Goal: Task Accomplishment & Management: Complete application form

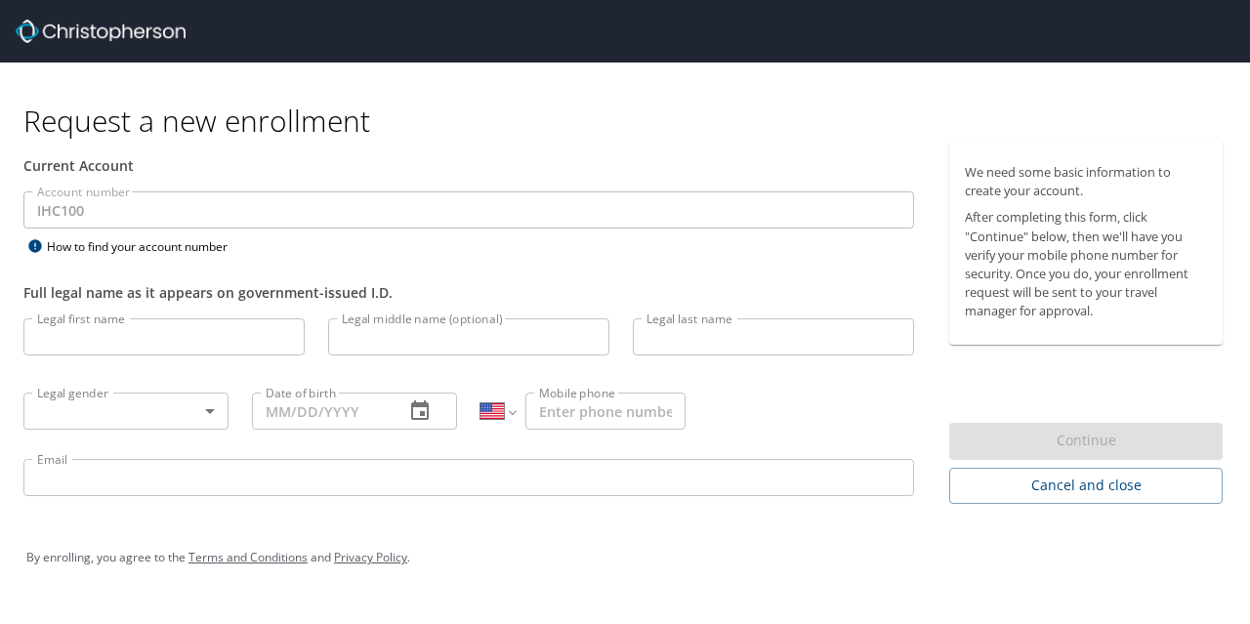
select select "US"
click at [134, 327] on input "Legal first name" at bounding box center [163, 336] width 281 height 37
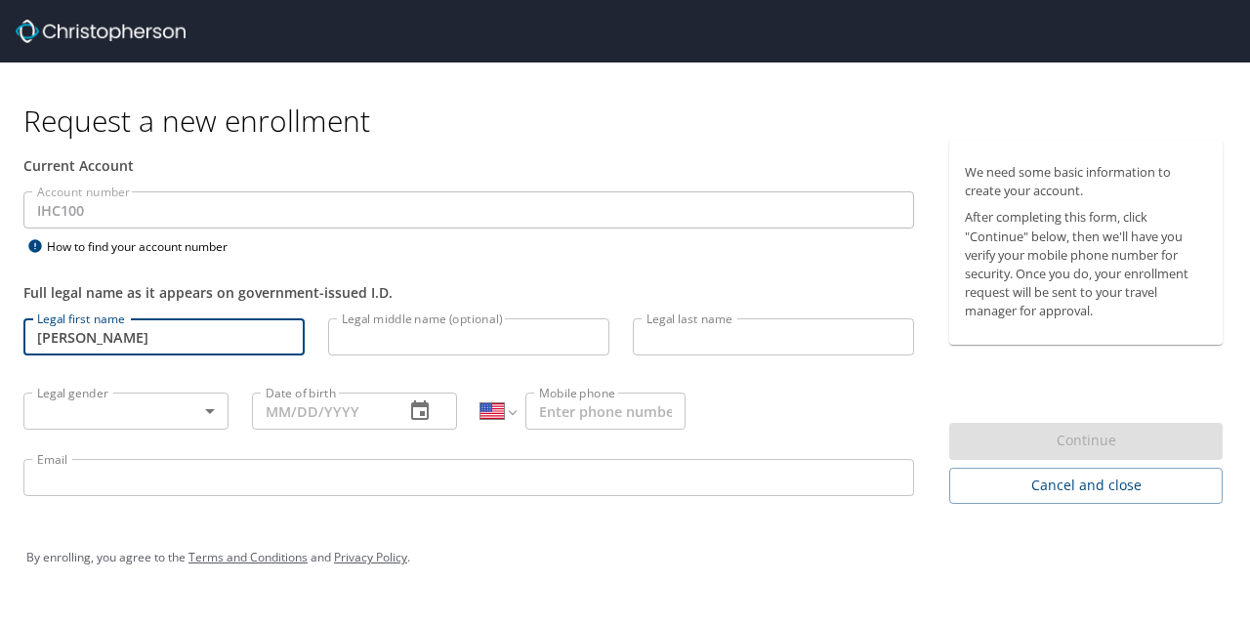
type input "Rachel"
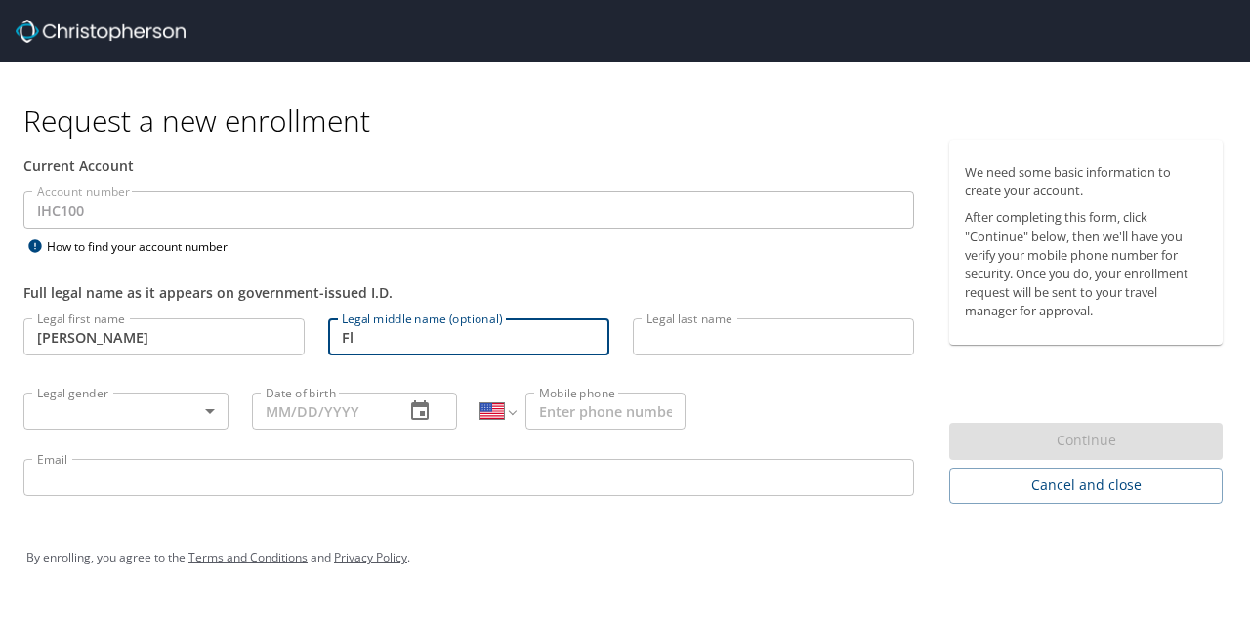
type input "F"
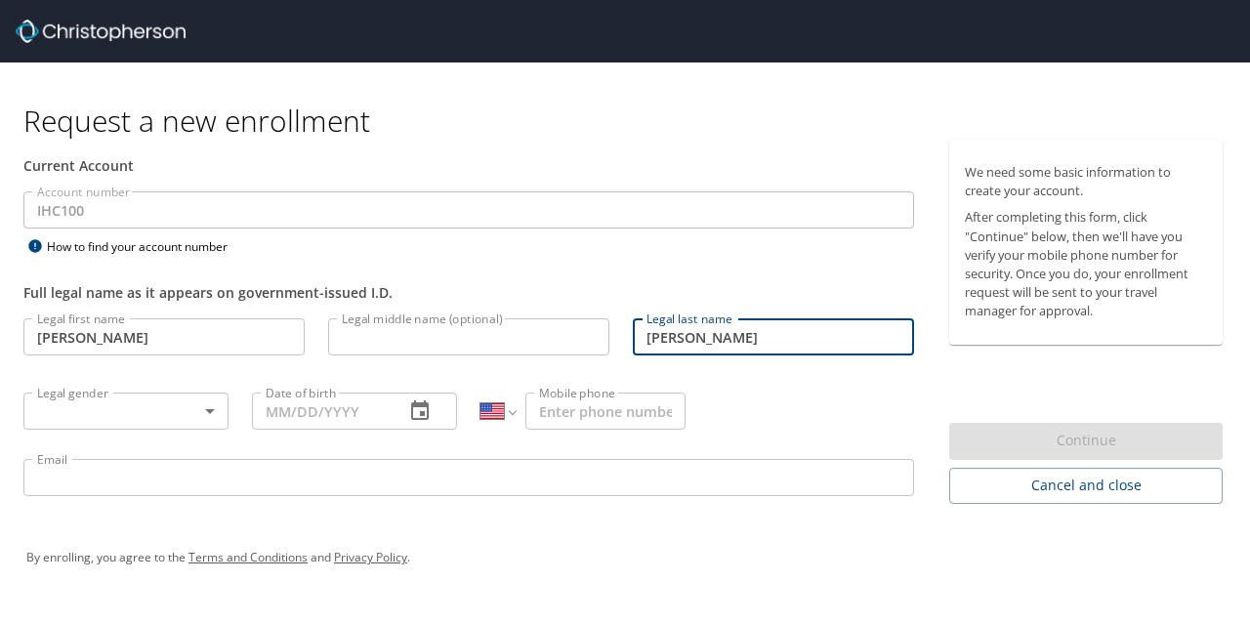
type input "[PERSON_NAME]"
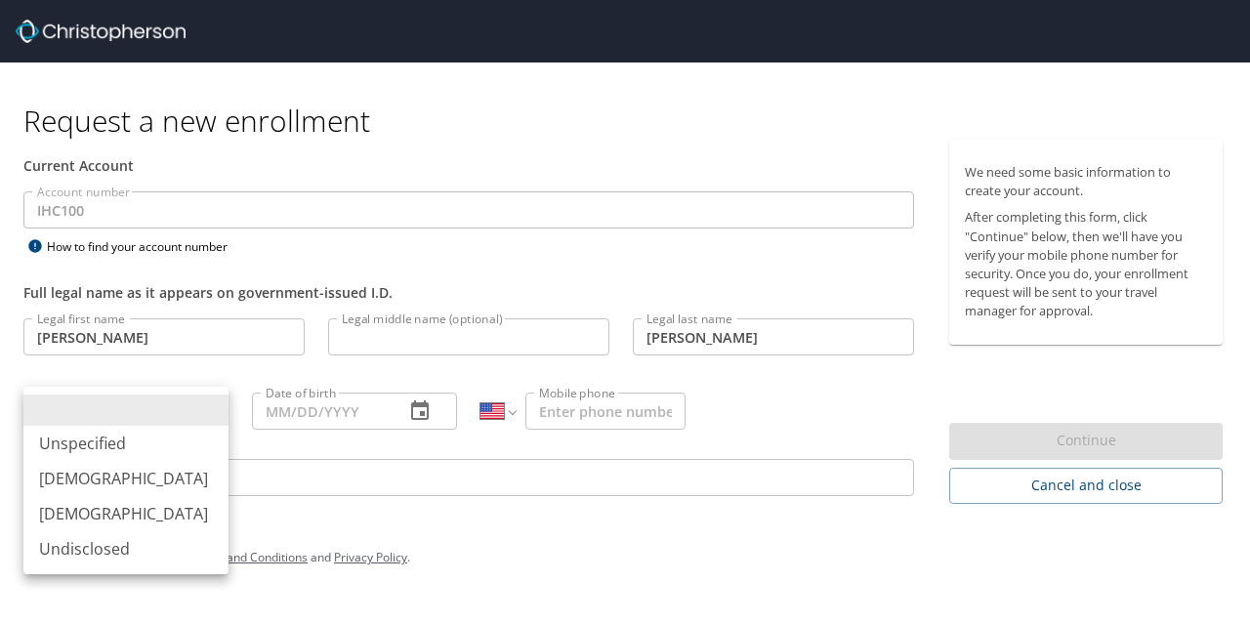
click at [191, 415] on body "Request a new enrollment Current Account Account number IHC100 Account number H…" at bounding box center [625, 312] width 1250 height 624
click at [139, 515] on li "Female" at bounding box center [125, 513] width 205 height 35
type input "Female"
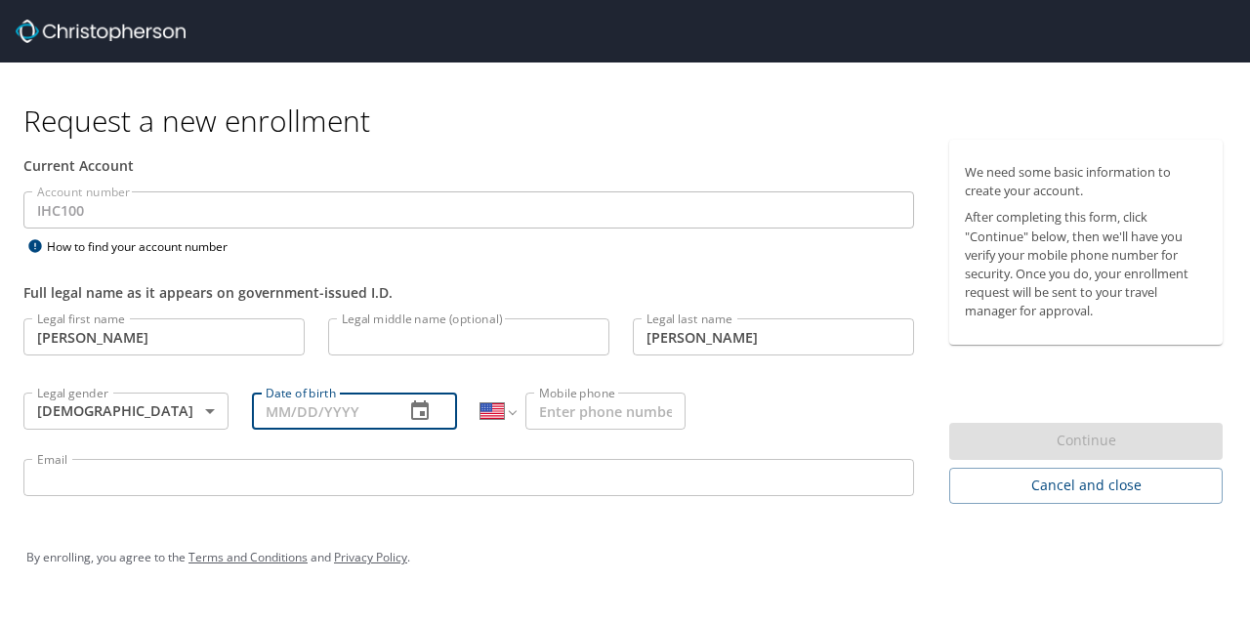
click at [342, 407] on input "Date of birth" at bounding box center [320, 411] width 137 height 37
type input "11/21/1983"
click at [560, 421] on input "Mobile phone" at bounding box center [605, 411] width 160 height 37
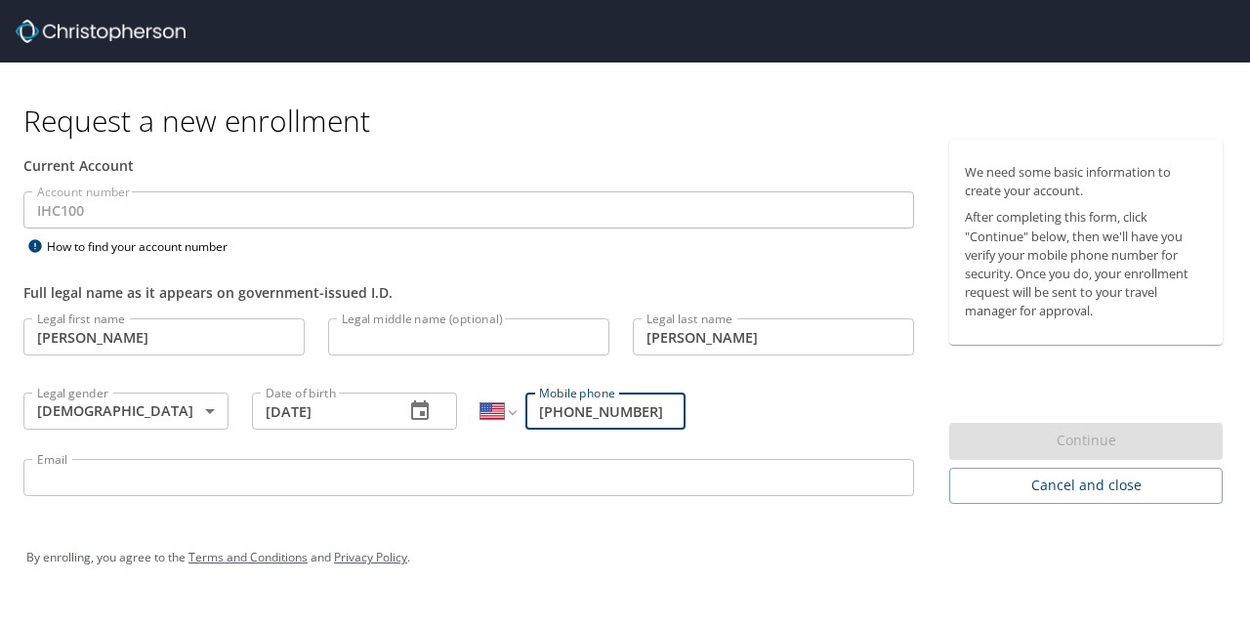
type input "(651) 747-6404"
click at [503, 483] on input "Email" at bounding box center [468, 477] width 890 height 37
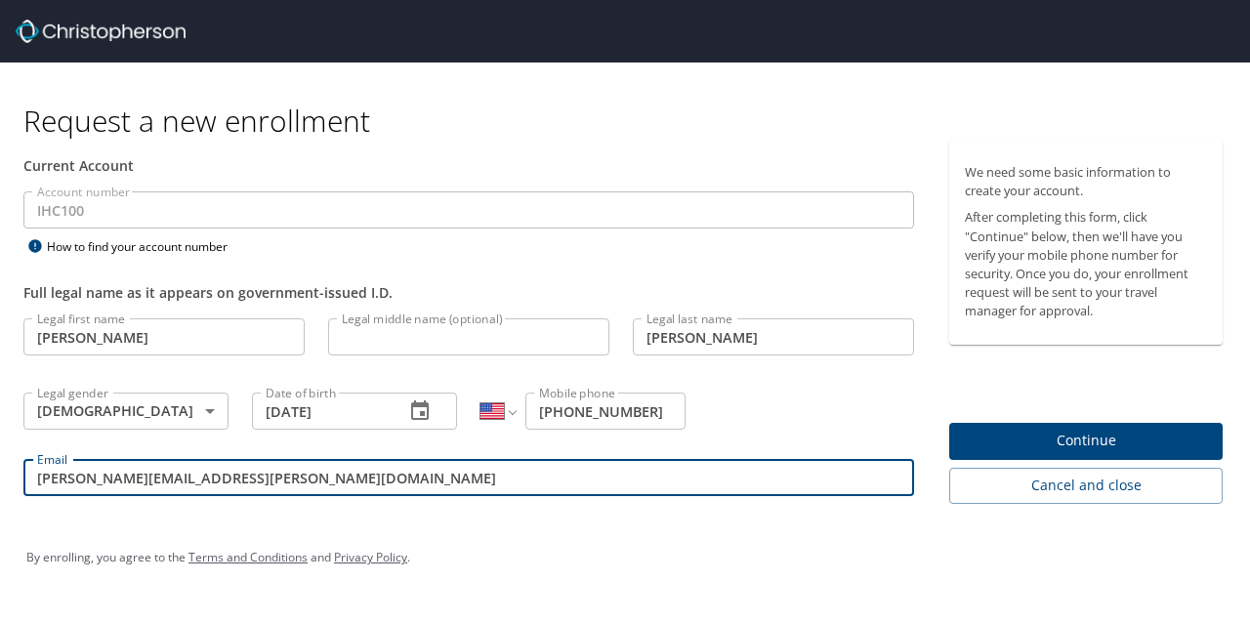
type input "rachel.fletcher@imail.org"
click at [1054, 459] on button "Continue" at bounding box center [1085, 442] width 273 height 38
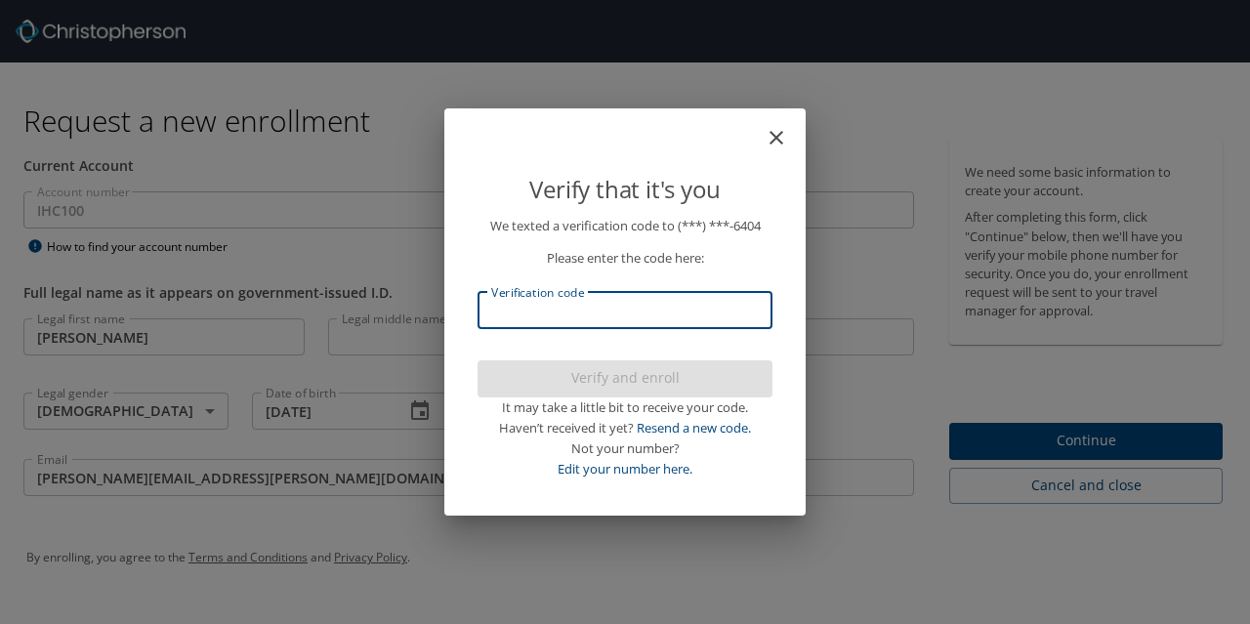
click at [619, 306] on input "Verification code" at bounding box center [624, 310] width 295 height 37
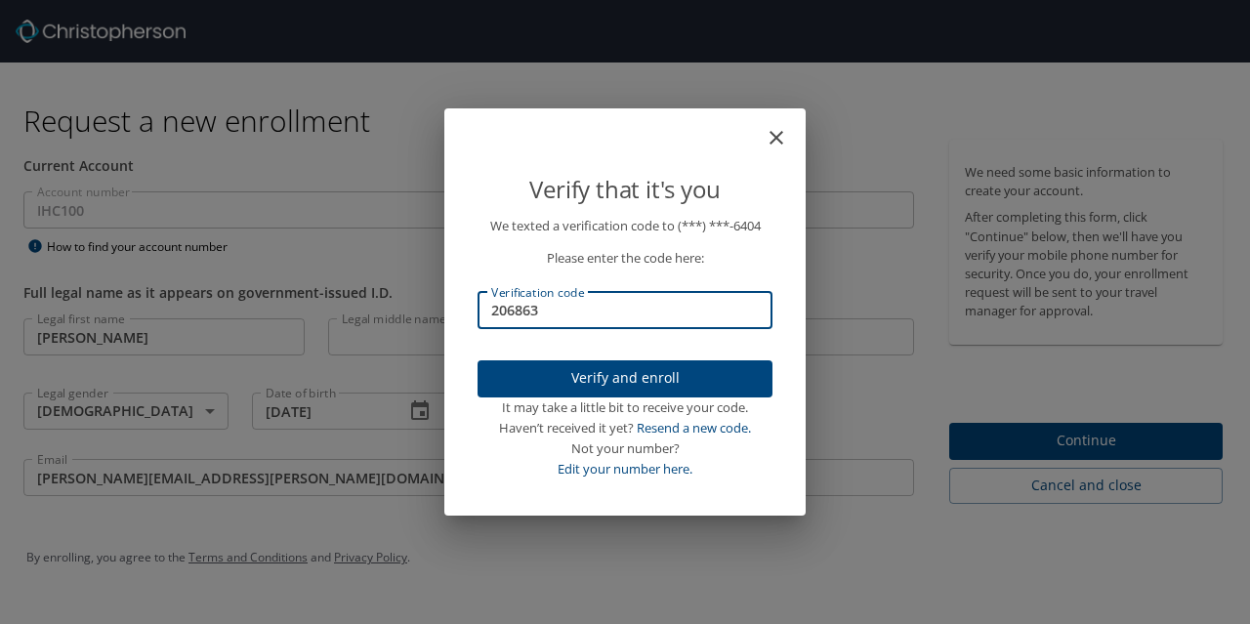
type input "206863"
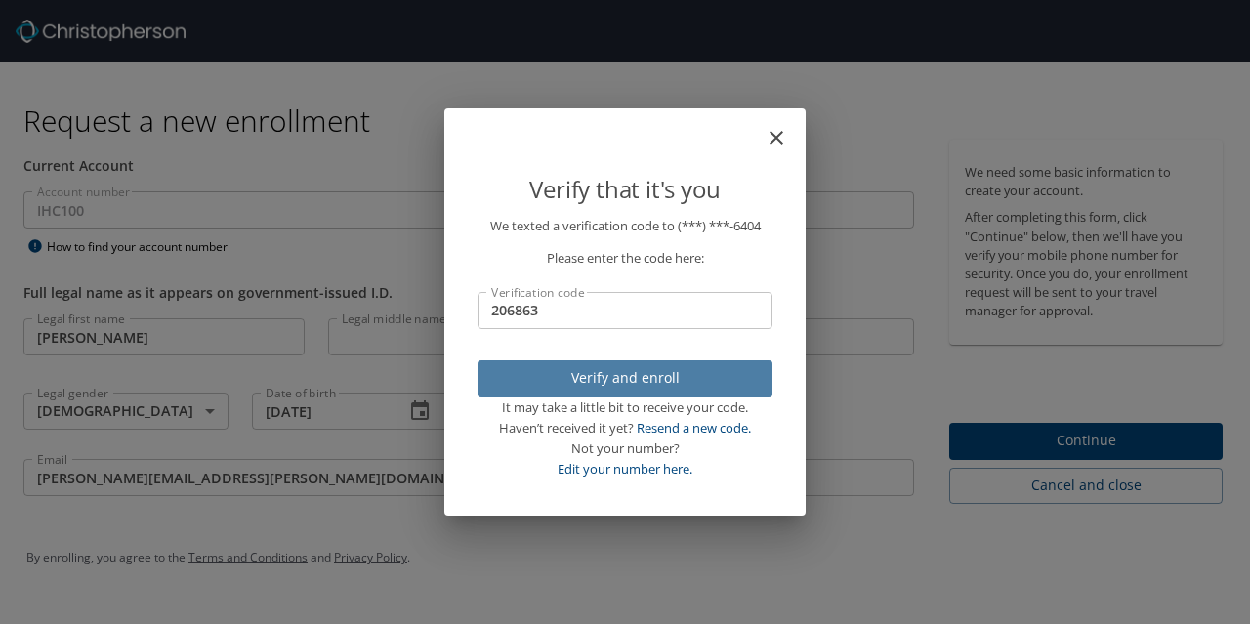
click at [632, 374] on span "Verify and enroll" at bounding box center [625, 378] width 264 height 24
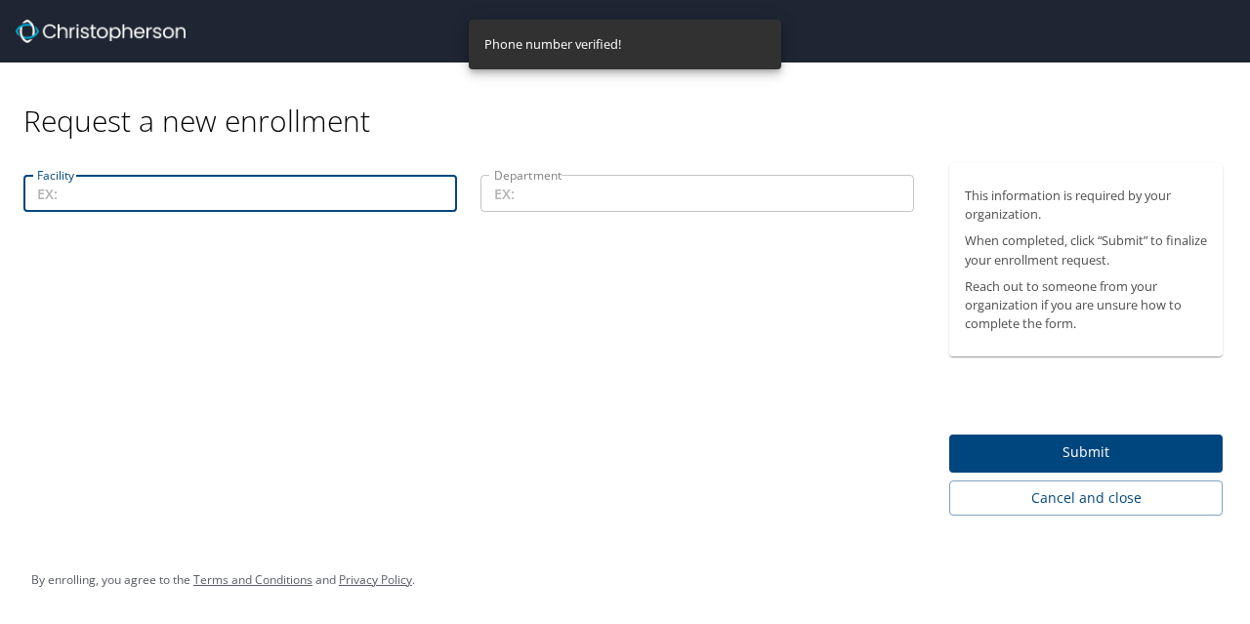
click at [396, 203] on input "Facility" at bounding box center [240, 193] width 434 height 37
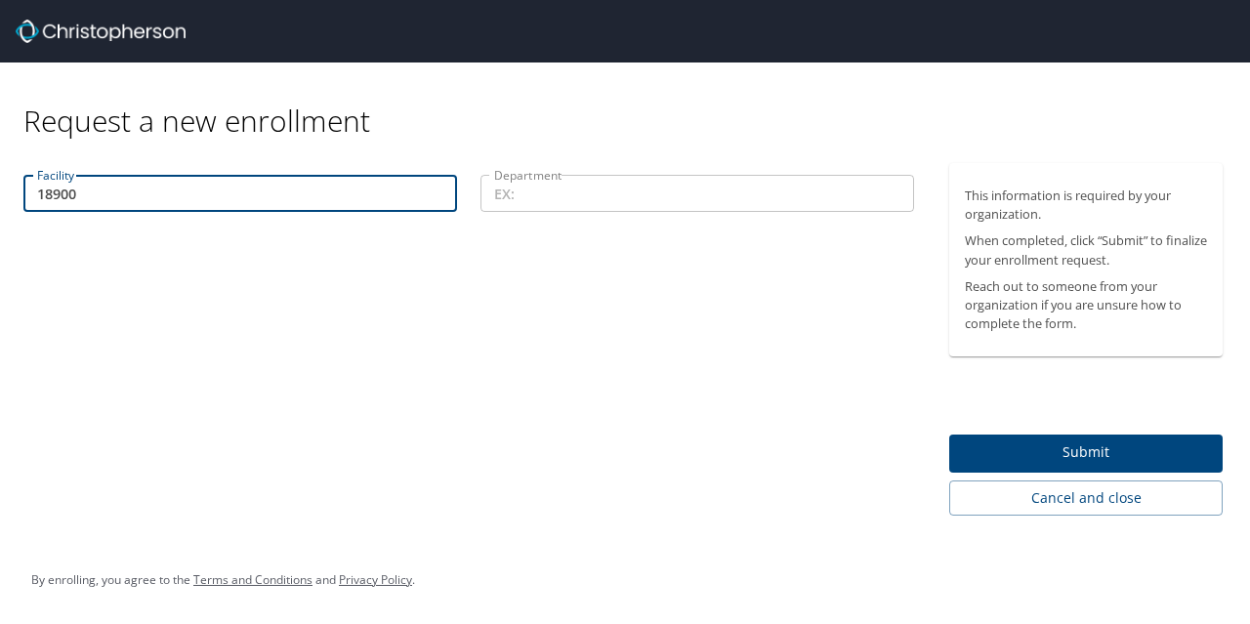
type input "18900"
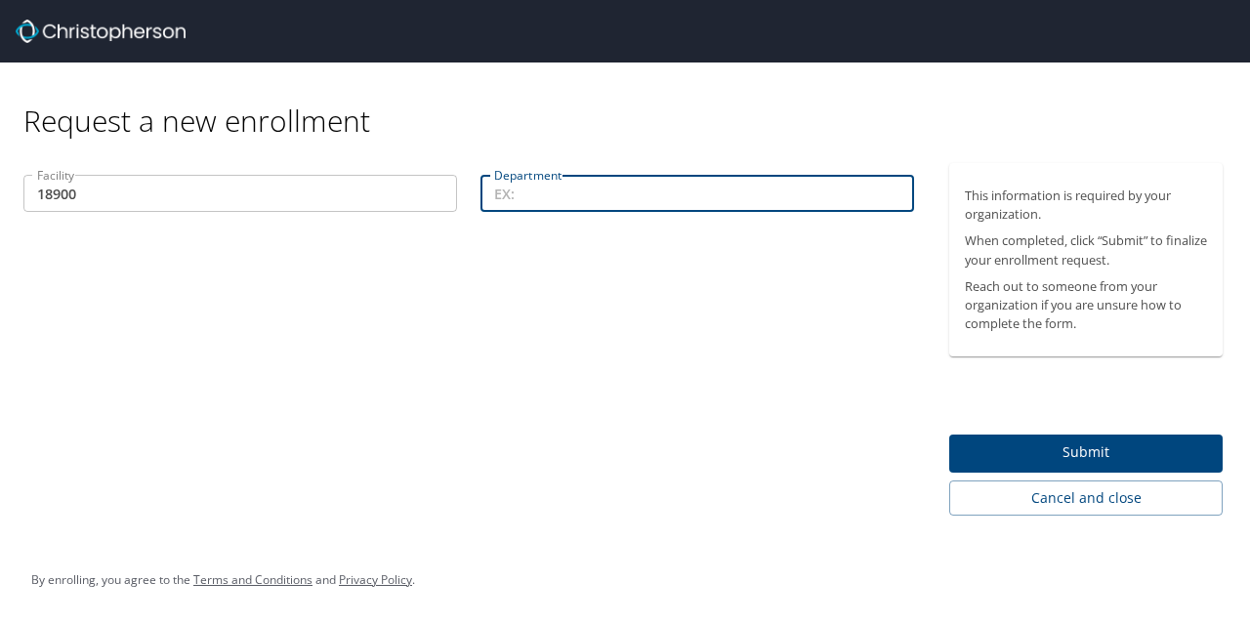
click at [560, 191] on input "Department" at bounding box center [697, 193] width 434 height 37
type input "40129"
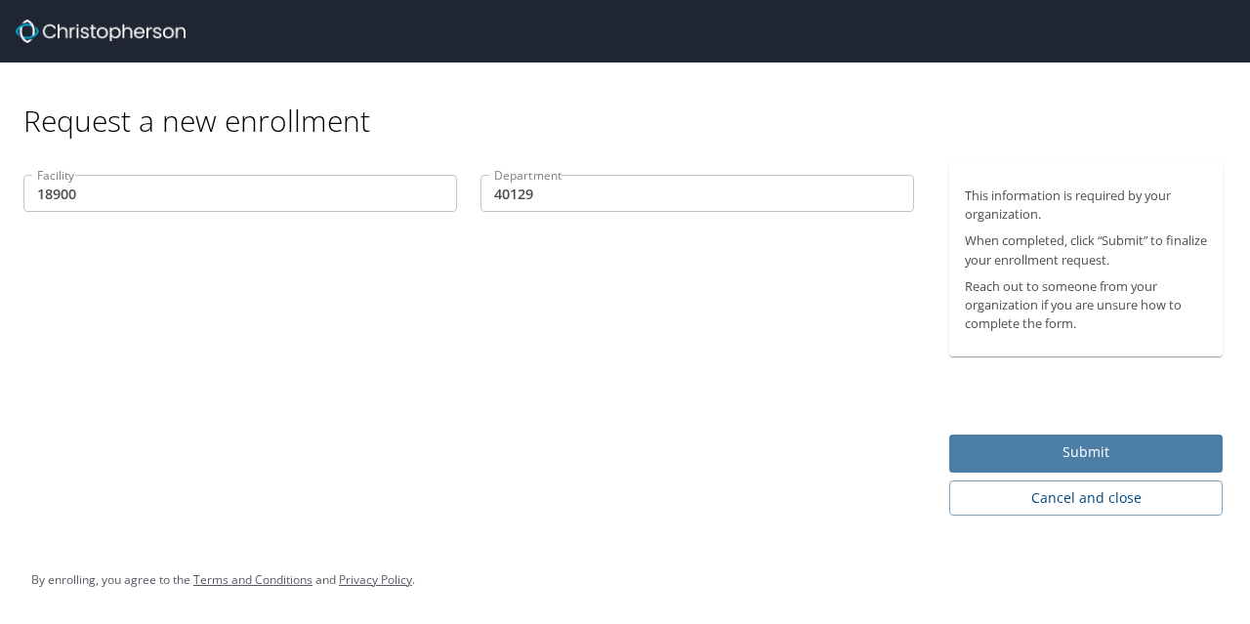
click at [1041, 454] on span "Submit" at bounding box center [1086, 452] width 242 height 24
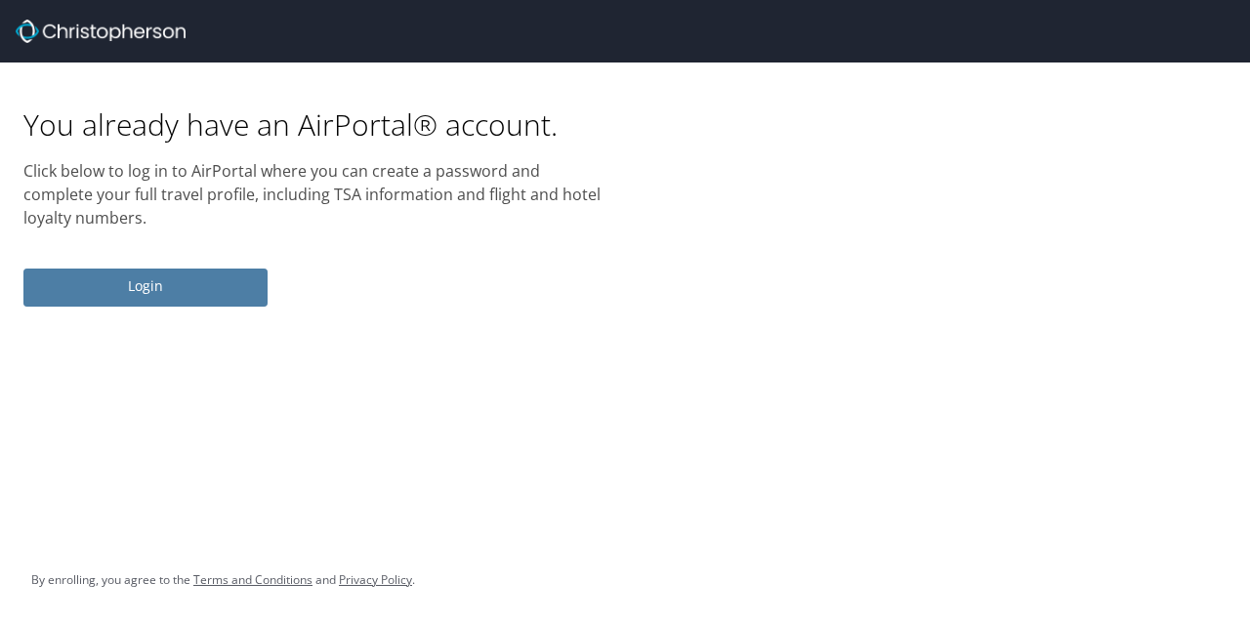
click at [154, 278] on span "Login" at bounding box center [145, 286] width 213 height 24
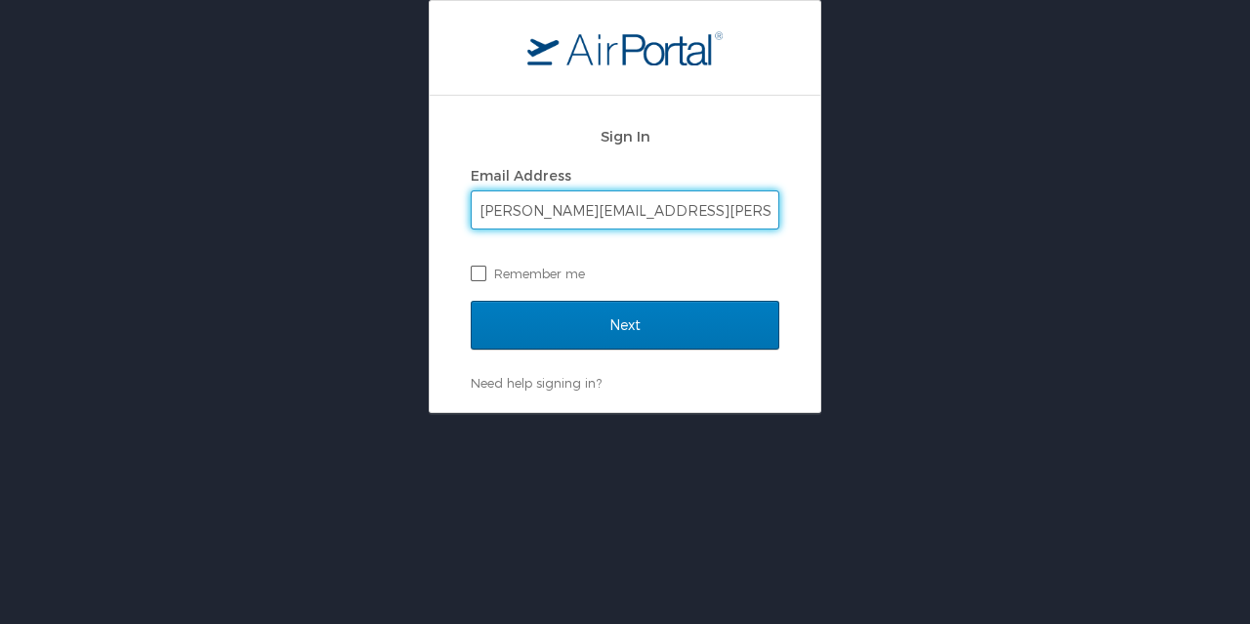
type input "rachel.fletcher@imail.org"
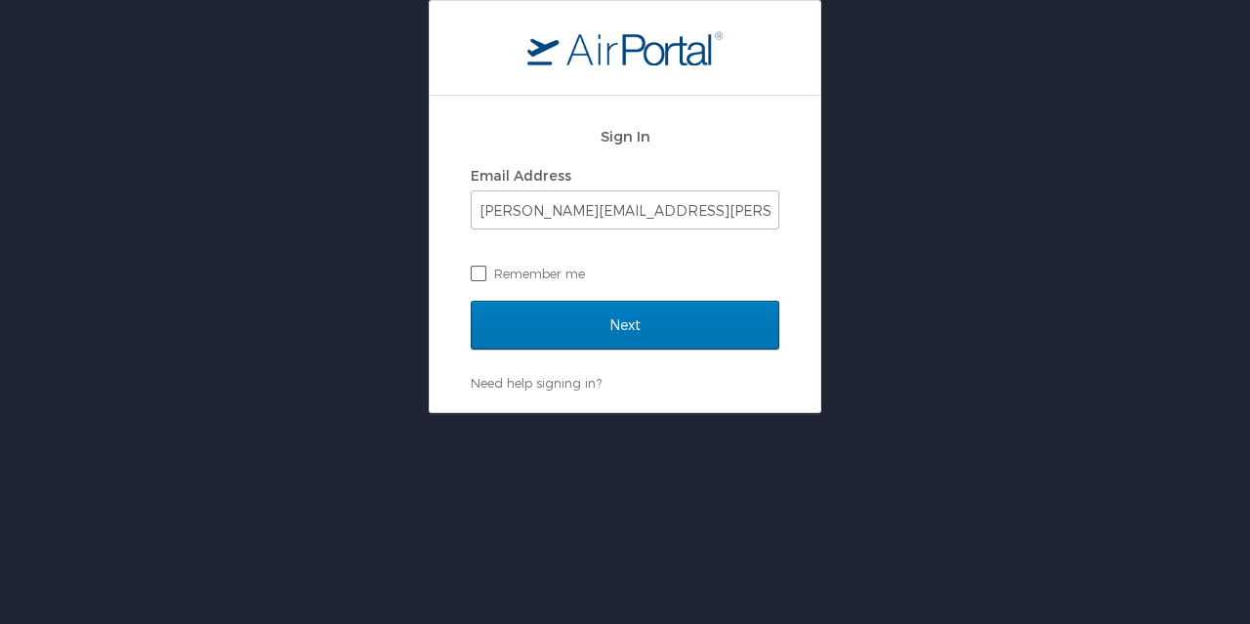
click at [477, 273] on label "Remember me" at bounding box center [625, 273] width 309 height 29
click at [477, 273] on input "Remember me" at bounding box center [477, 272] width 13 height 13
checkbox input "true"
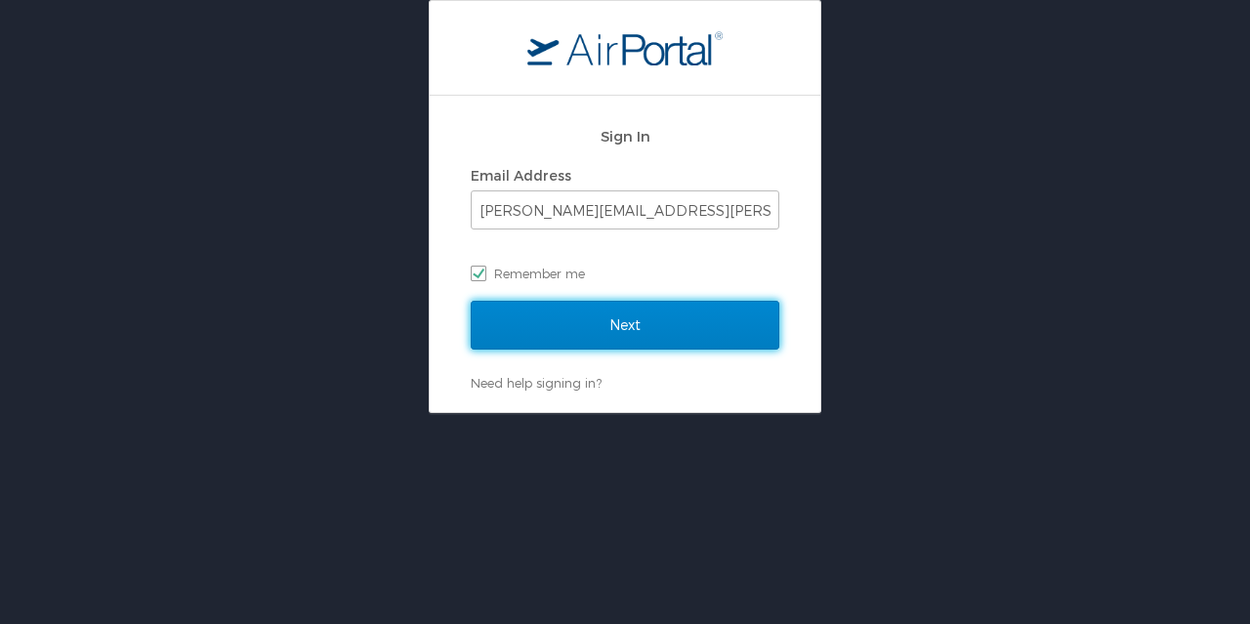
click at [550, 315] on input "Next" at bounding box center [625, 325] width 309 height 49
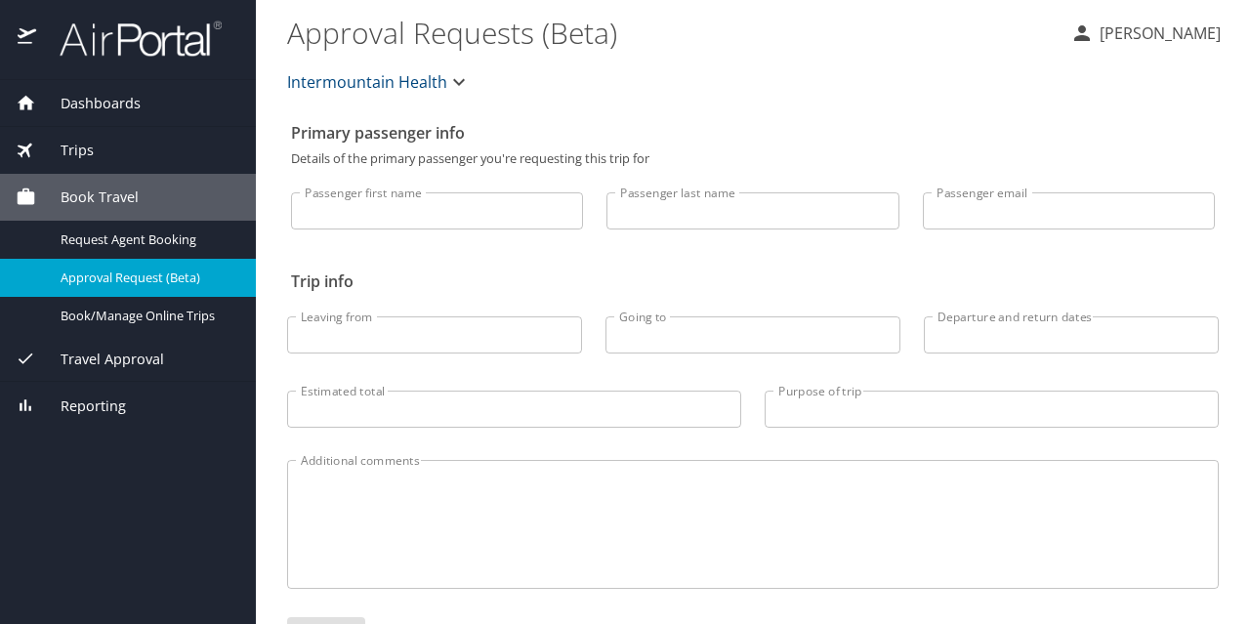
select select "US"
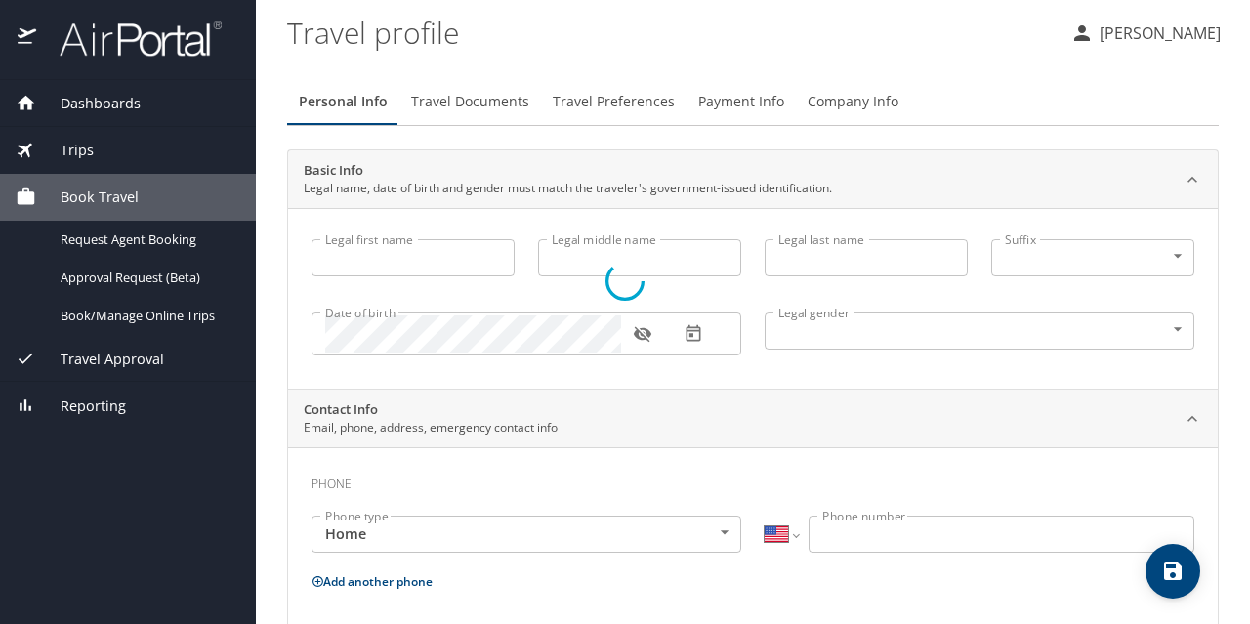
type input "Rachel"
type input "Fletcher"
type input "Female"
select select "US"
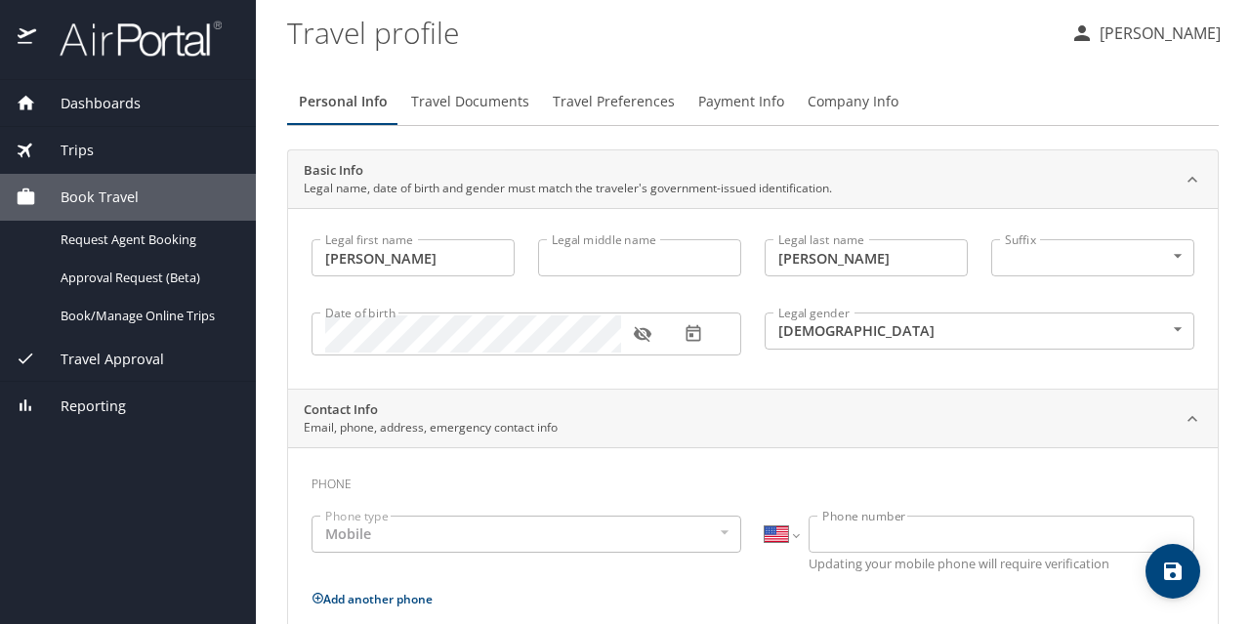
select select "US"
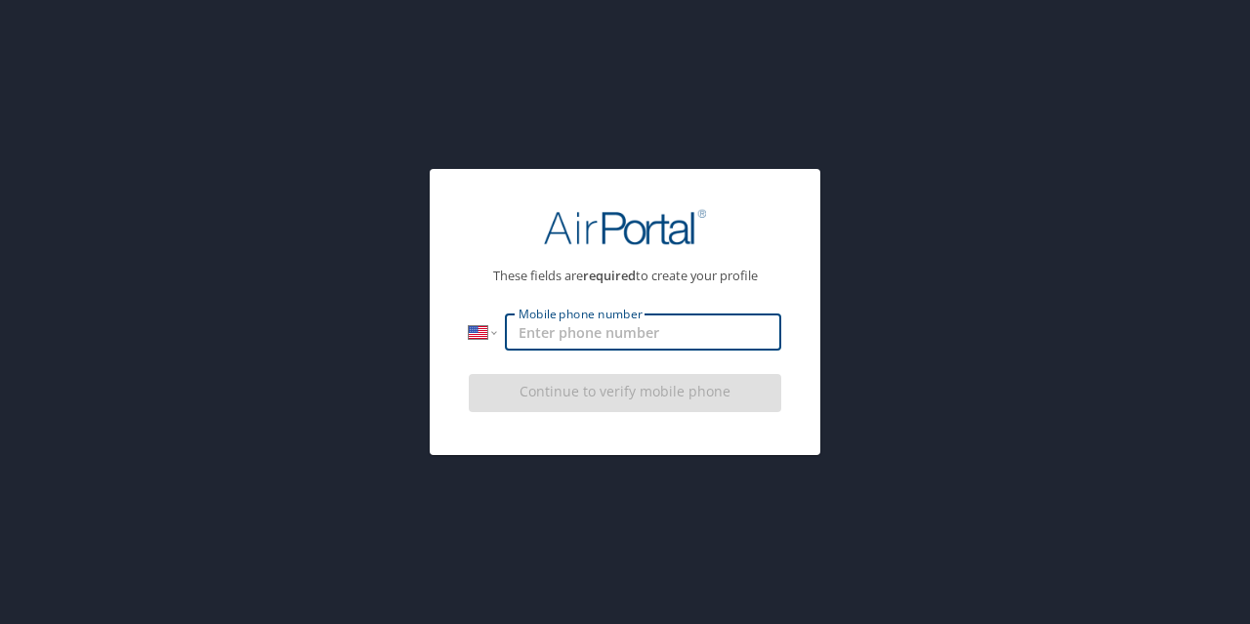
click at [718, 337] on input "Mobile phone number" at bounding box center [643, 331] width 276 height 37
click at [708, 340] on input "(651) 747-6404" at bounding box center [643, 331] width 276 height 37
type input "(651) 747-6404"
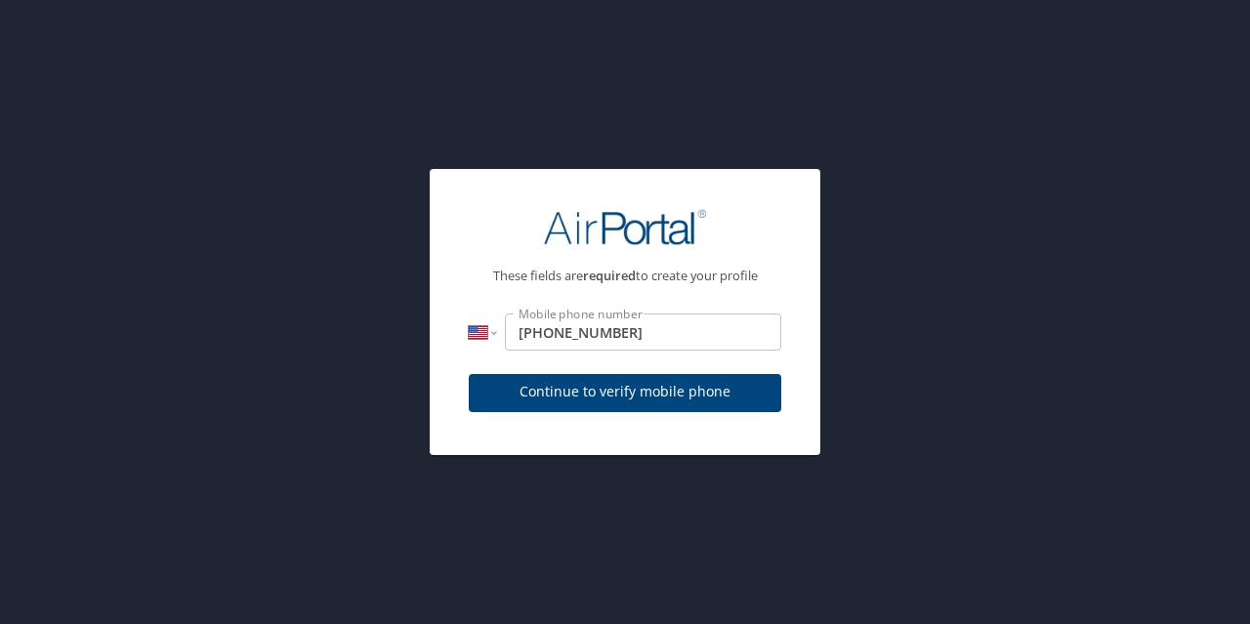
click at [558, 402] on div "Continue to verify mobile phone" at bounding box center [625, 398] width 312 height 65
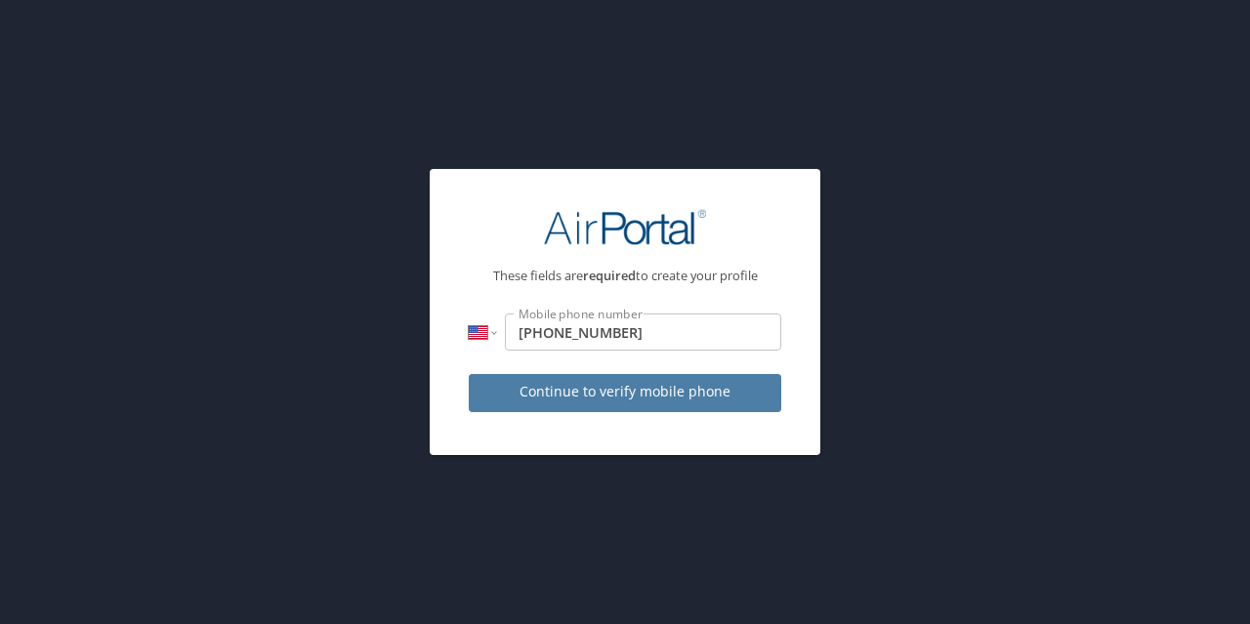
click at [558, 402] on span "Continue to verify mobile phone" at bounding box center [624, 392] width 281 height 24
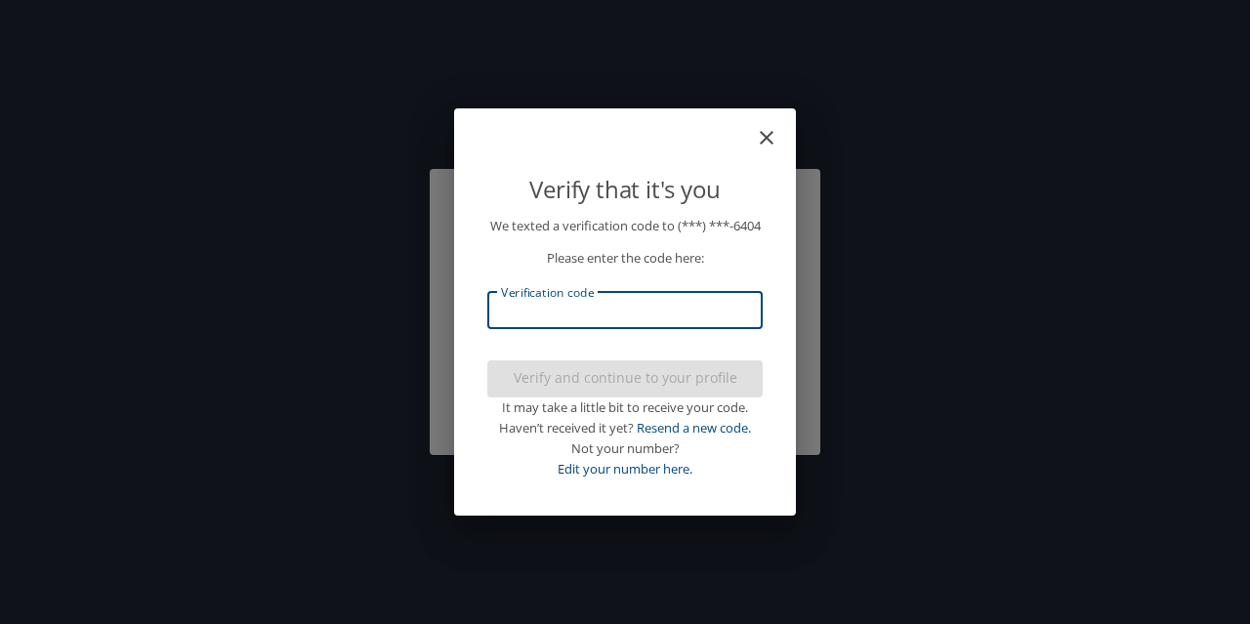
click at [584, 319] on input "Verification code" at bounding box center [624, 310] width 275 height 37
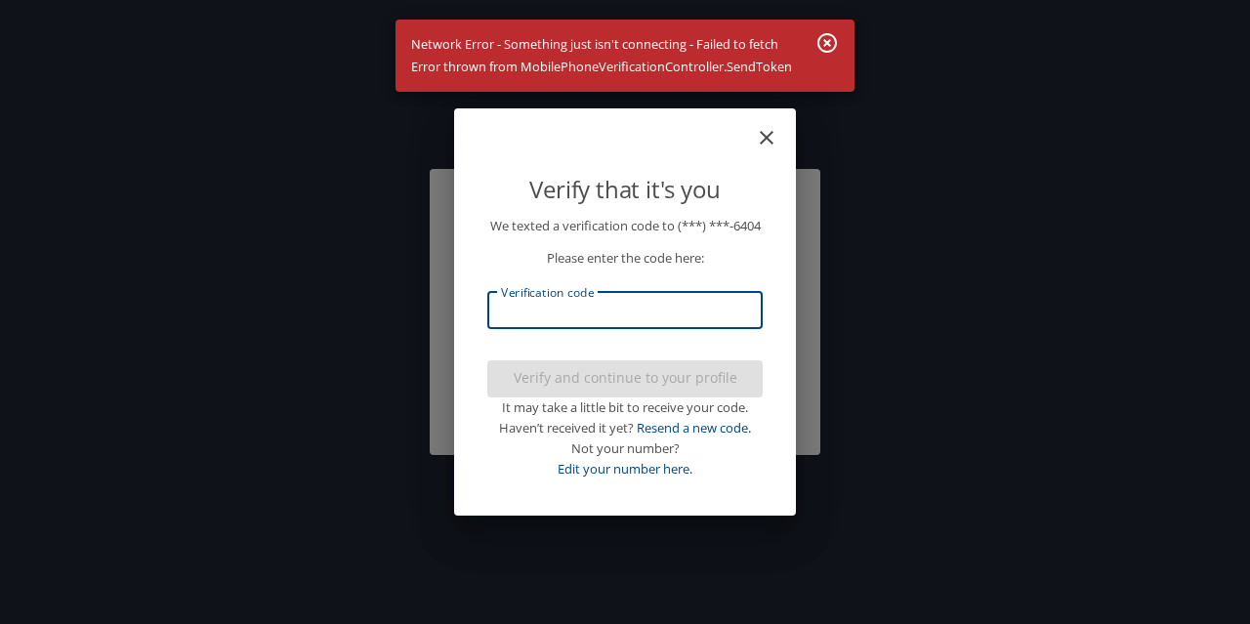
click at [710, 317] on input "Verification code" at bounding box center [624, 310] width 275 height 37
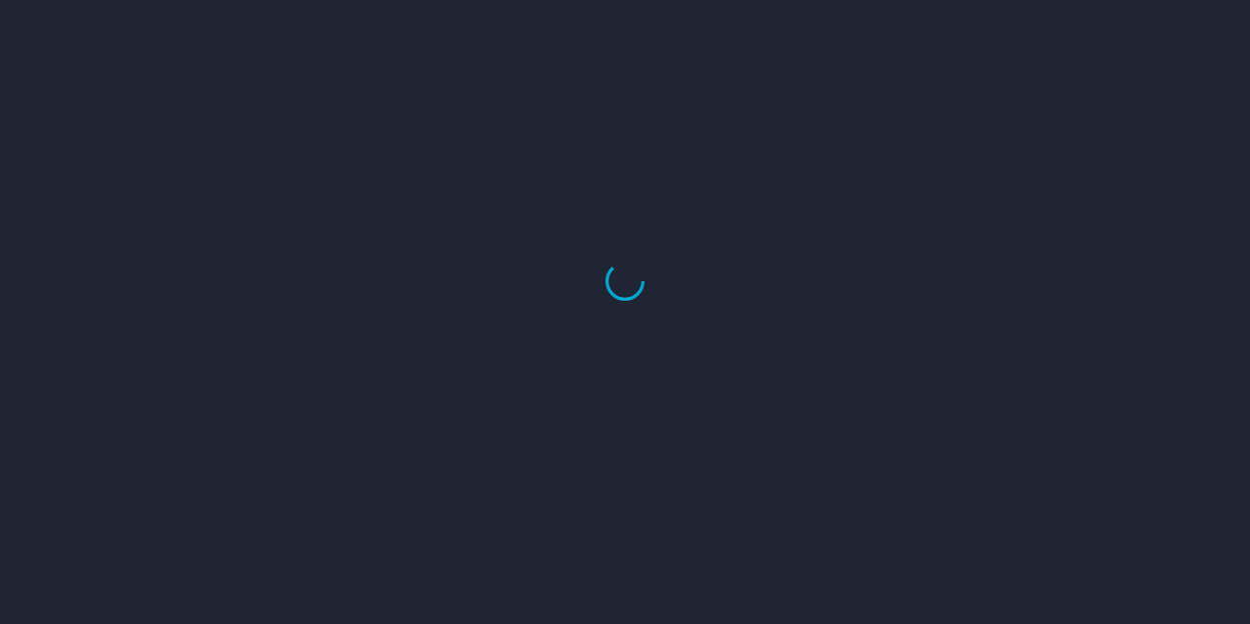
select select "US"
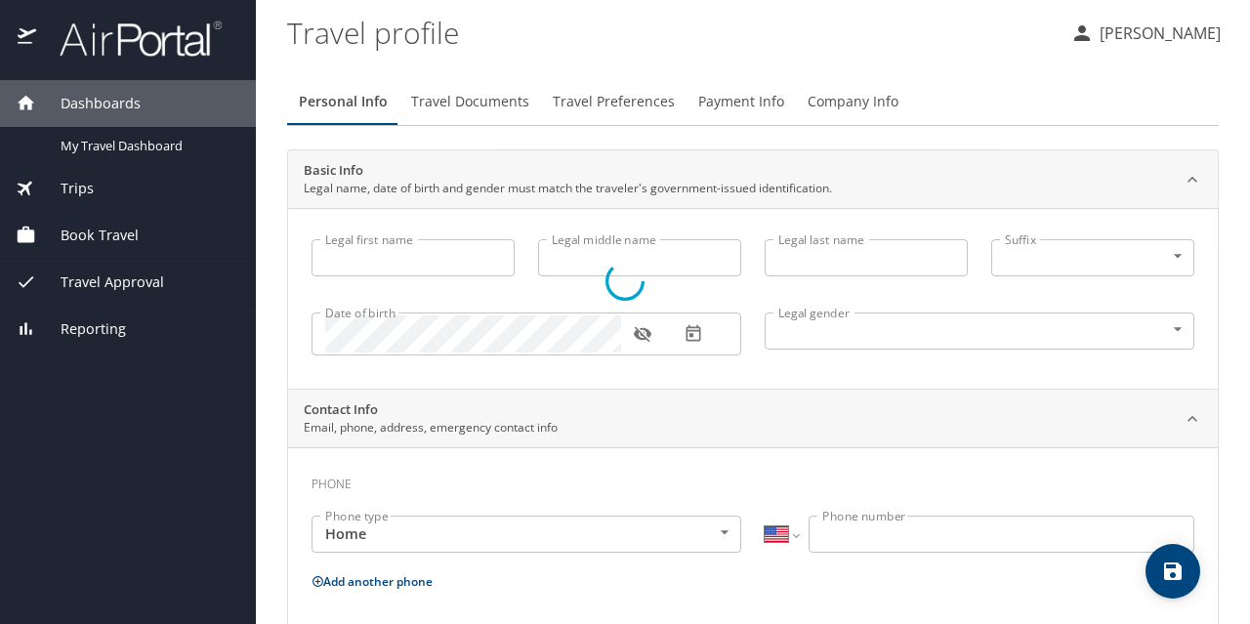
type input "Rachel"
type input "Fletcher"
type input "Female"
select select "US"
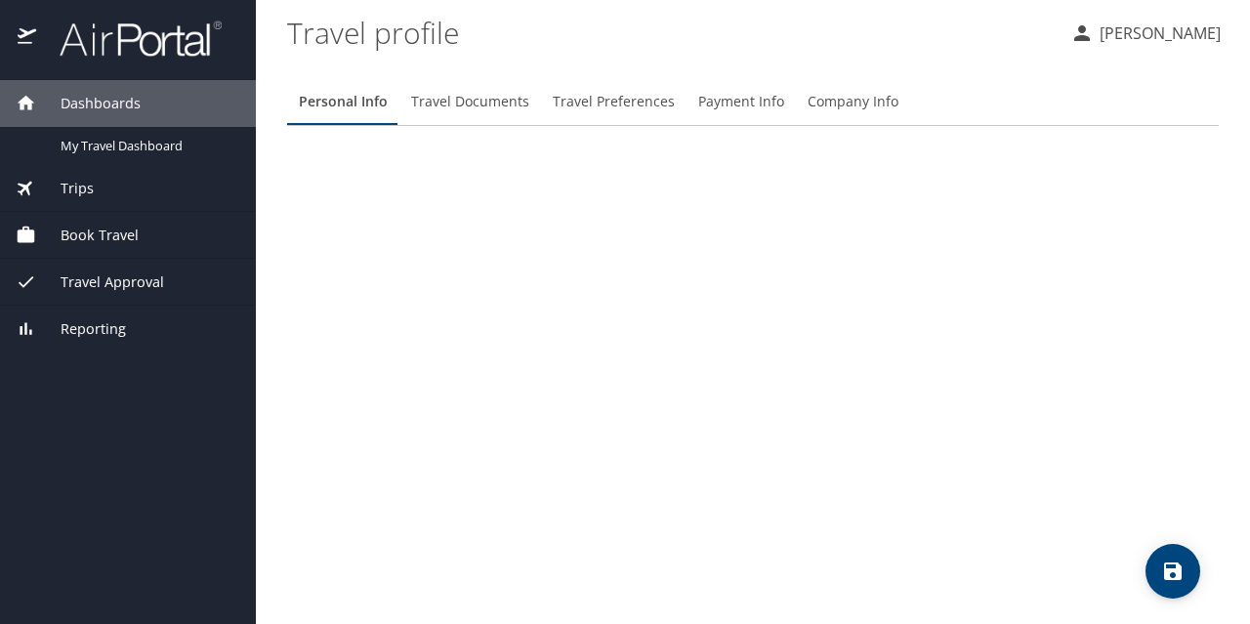
select select "US"
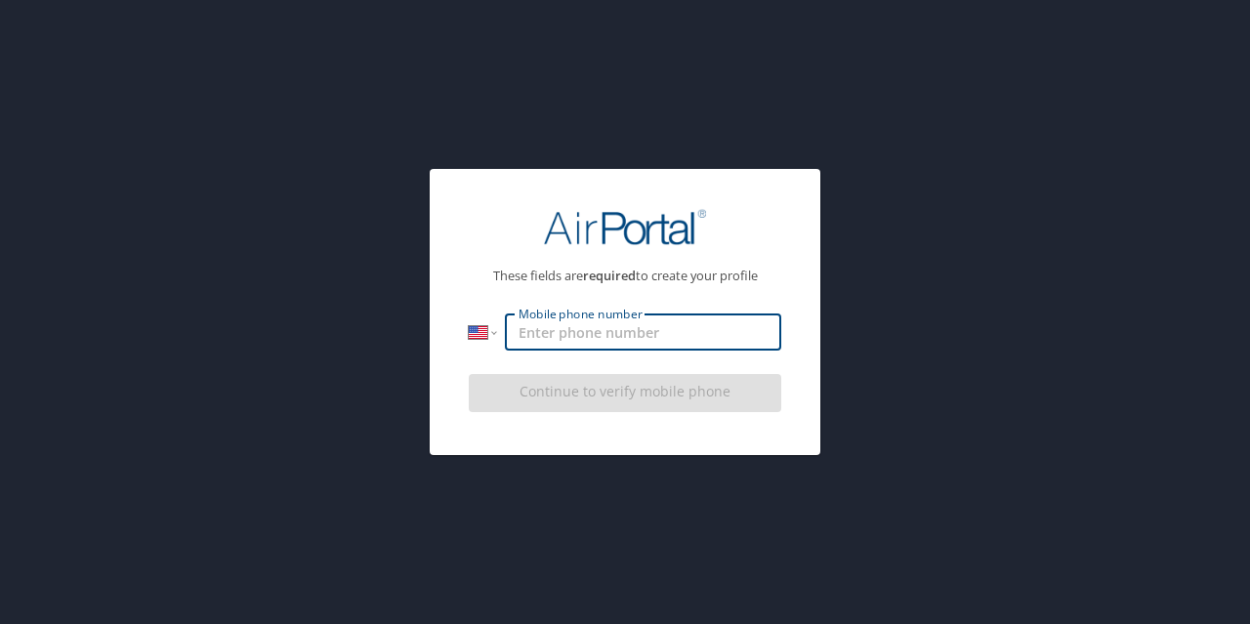
click at [684, 335] on input "Mobile phone number" at bounding box center [643, 331] width 276 height 37
type input "(651) 747-6404"
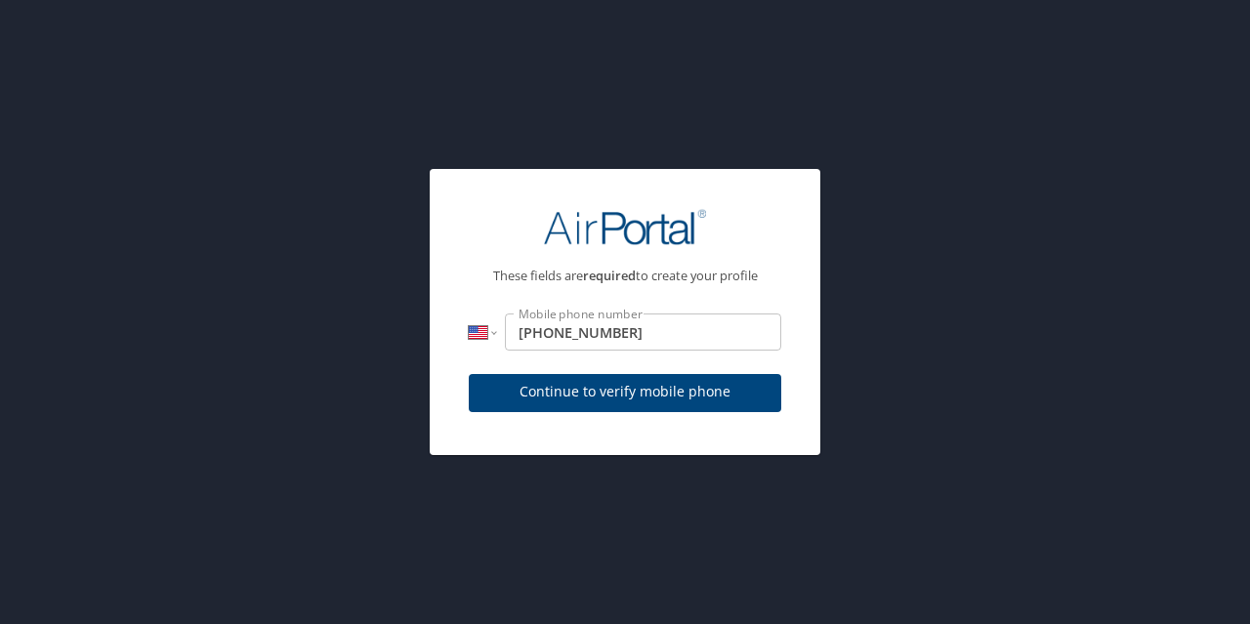
click at [723, 399] on div "Continue to verify mobile phone" at bounding box center [625, 398] width 312 height 65
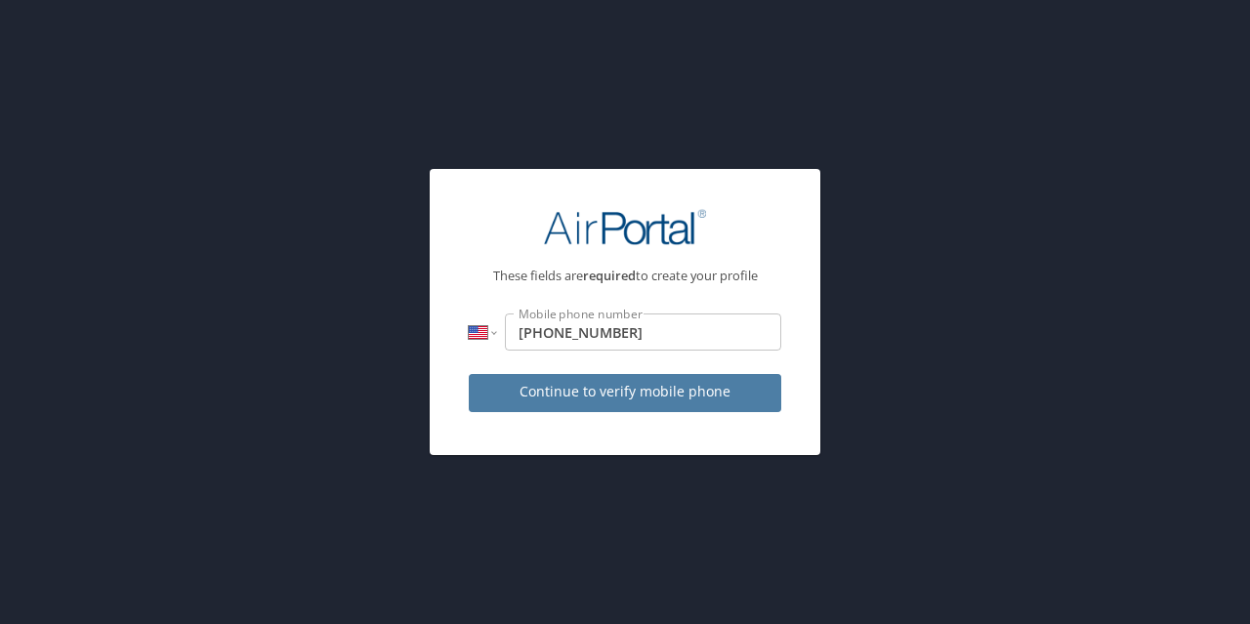
click at [723, 399] on span "Continue to verify mobile phone" at bounding box center [624, 392] width 281 height 24
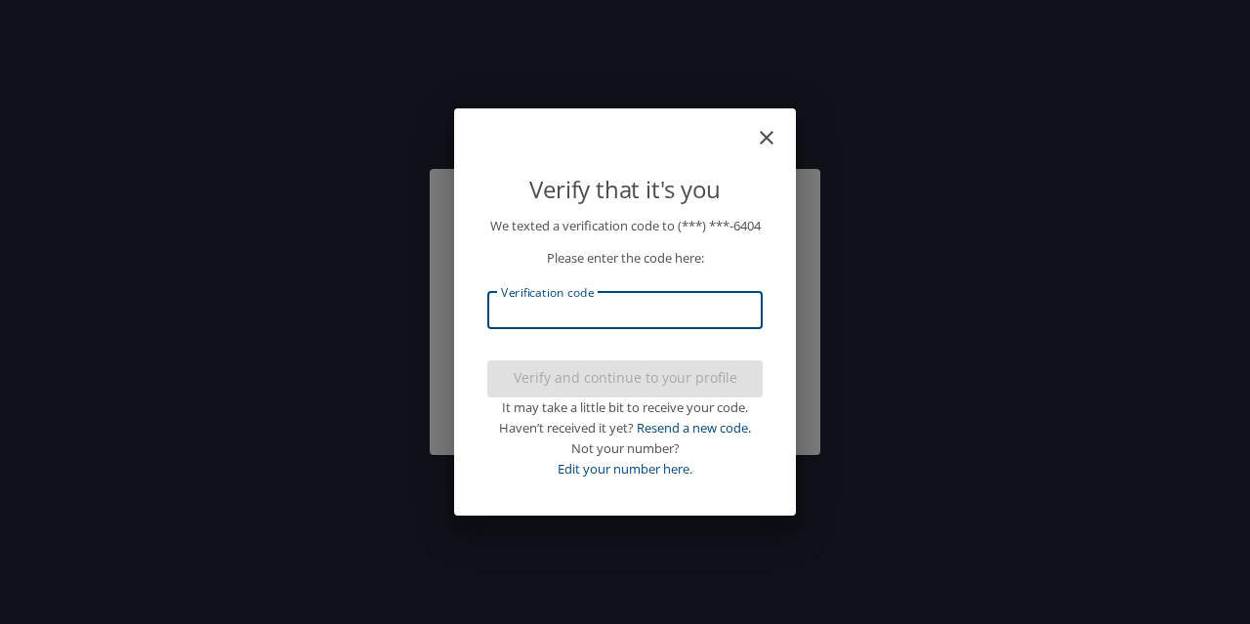
click at [632, 326] on input "Verification code" at bounding box center [624, 310] width 275 height 37
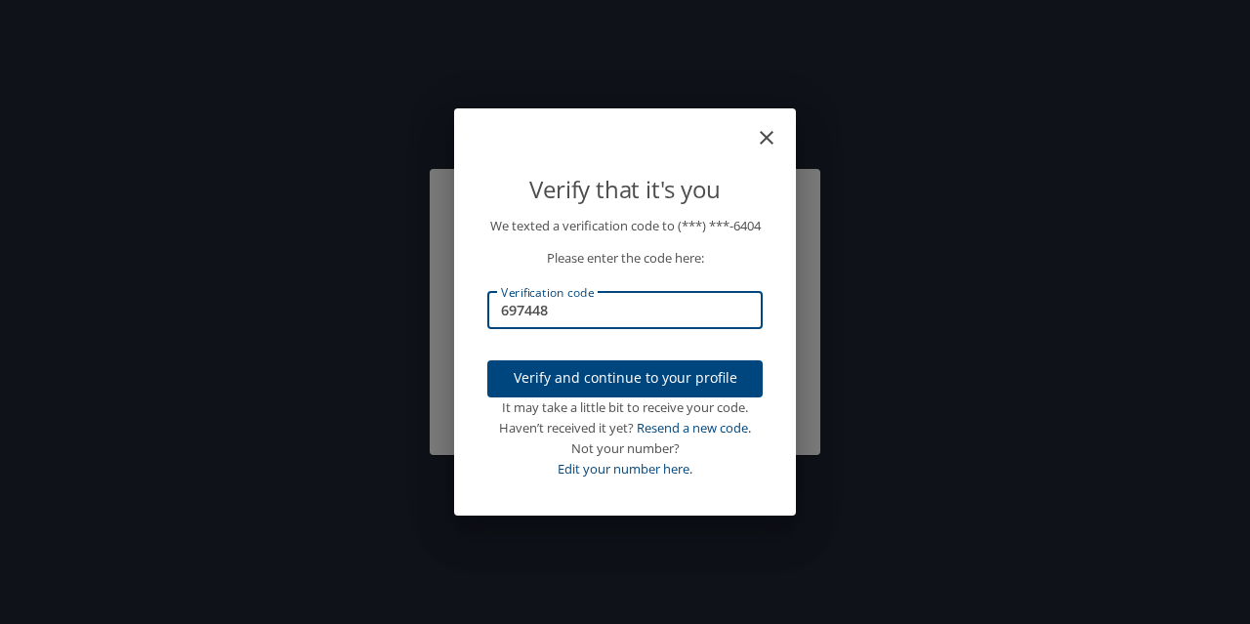
type input "697448"
click at [631, 390] on span "Verify and continue to your profile" at bounding box center [625, 378] width 244 height 24
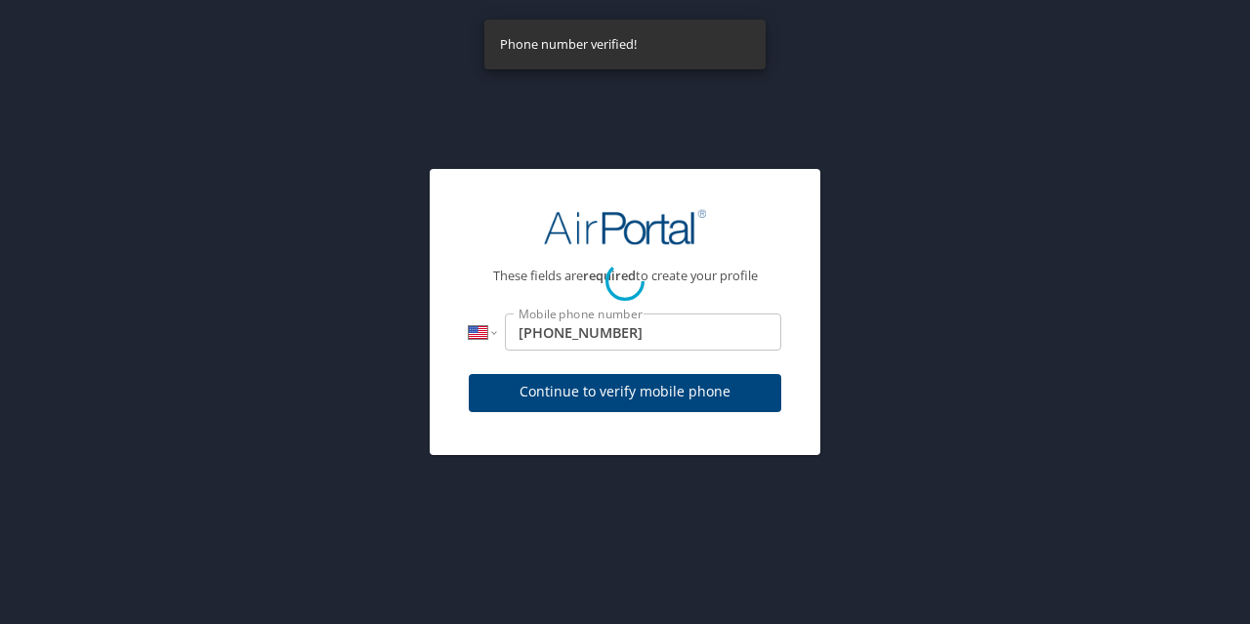
select select "US"
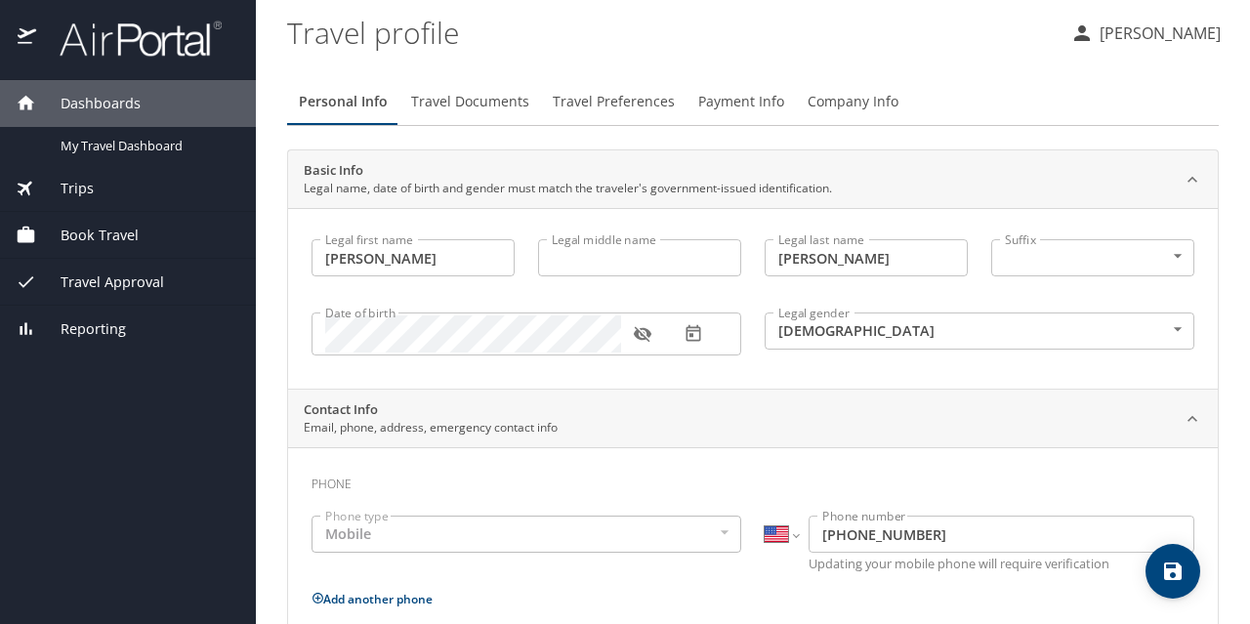
click at [631, 336] on button "button" at bounding box center [642, 333] width 43 height 43
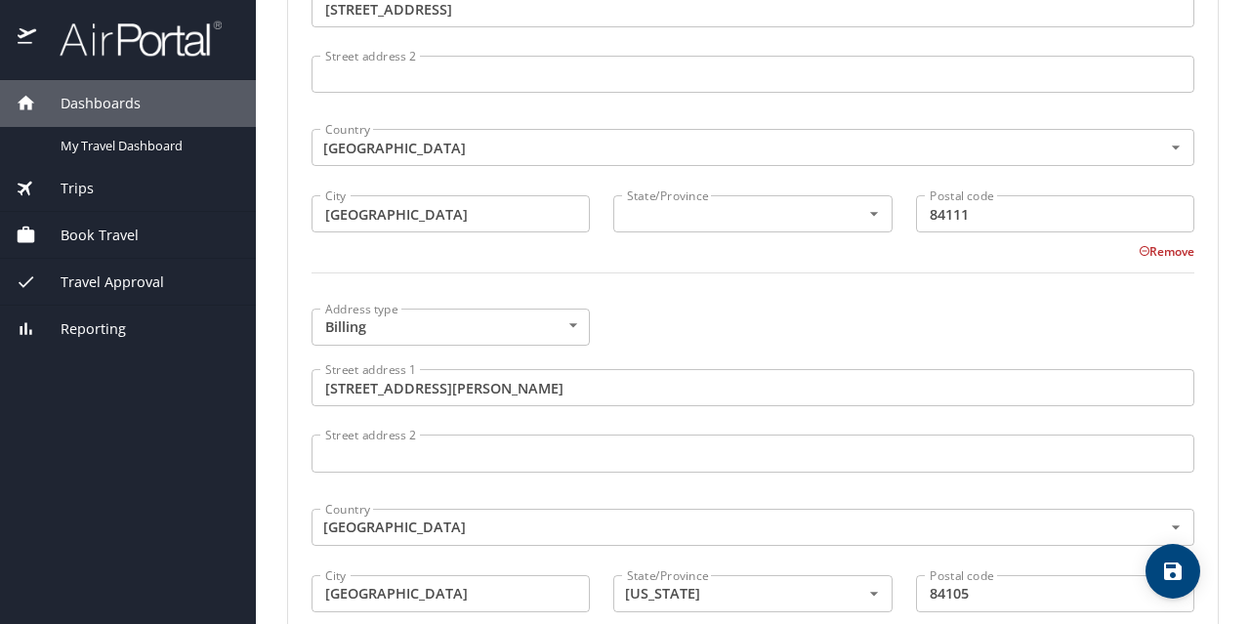
scroll to position [751, 0]
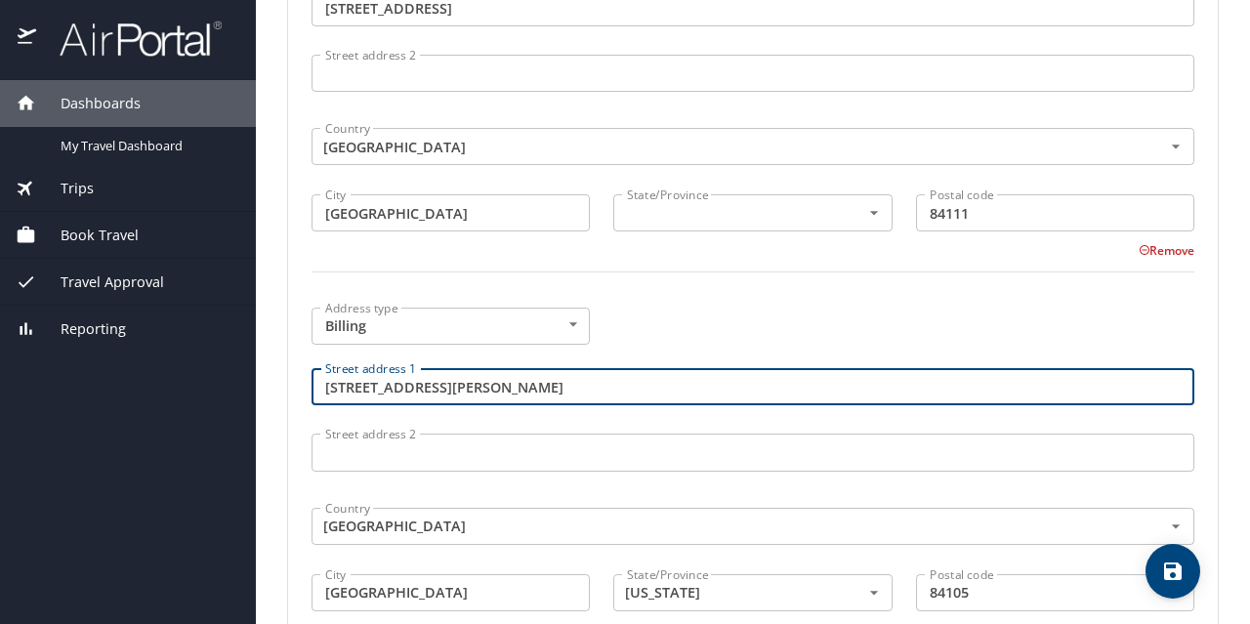
drag, startPoint x: 527, startPoint y: 398, endPoint x: 210, endPoint y: 373, distance: 318.3
click at [210, 373] on div "Dashboards My Travel Dashboard Trips Current / Future Trips Past Trips Trips Mi…" at bounding box center [625, 312] width 1250 height 624
type input "935 Oneida St"
click at [538, 317] on body "Dashboards My Travel Dashboard Trips Current / Future Trips Past Trips Trips Mi…" at bounding box center [625, 312] width 1250 height 624
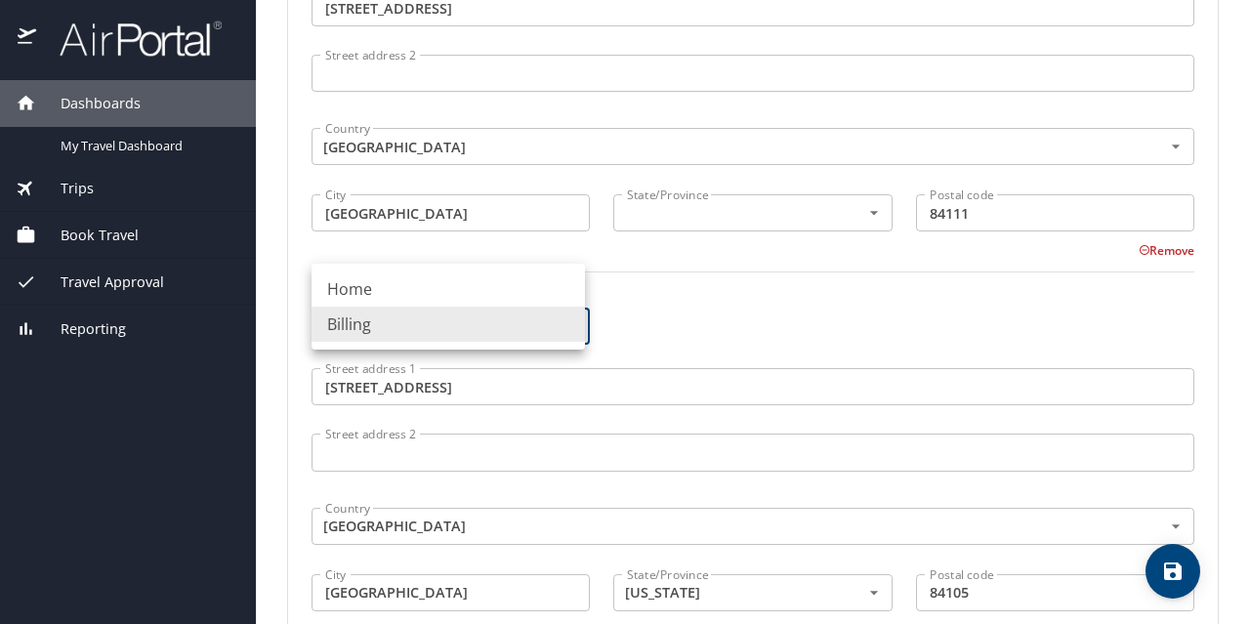
click at [519, 278] on li "Home" at bounding box center [447, 288] width 273 height 35
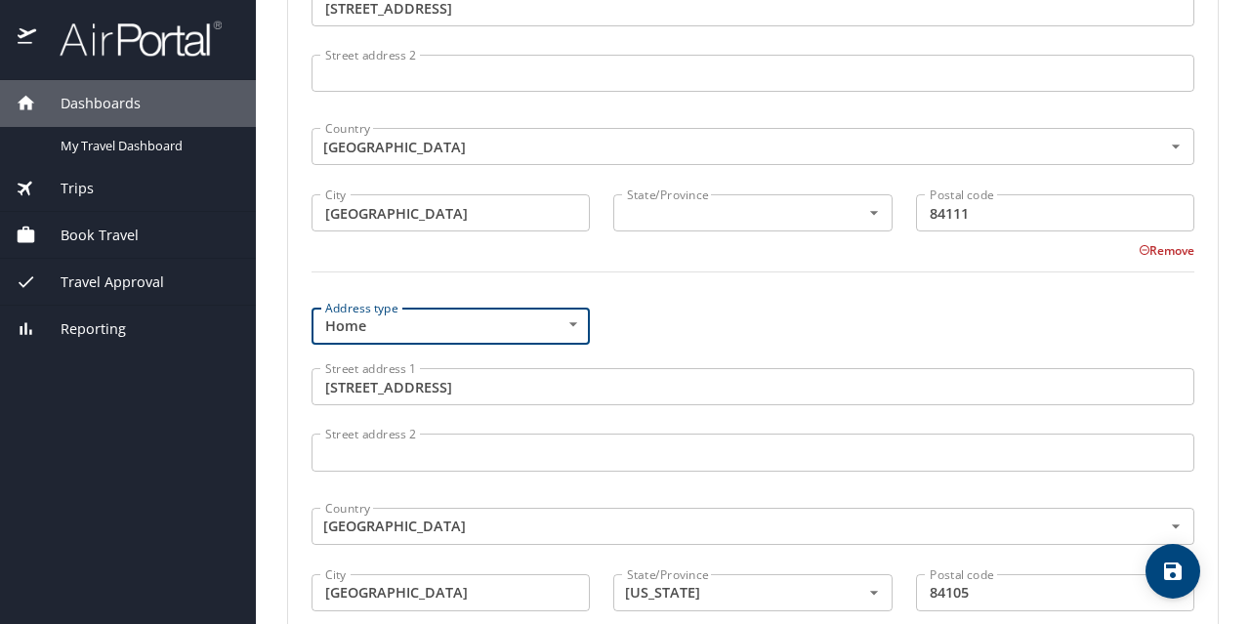
click at [571, 308] on body "Dashboards My Travel Dashboard Trips Current / Future Trips Past Trips Trips Mi…" at bounding box center [625, 312] width 1250 height 624
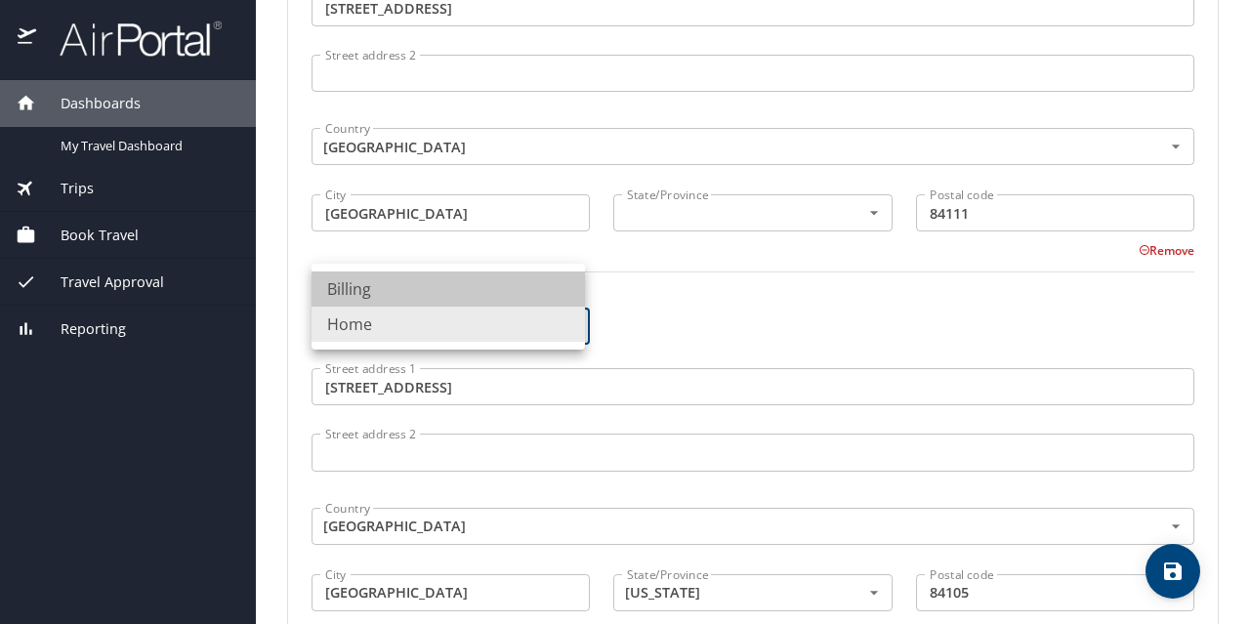
click at [508, 276] on li "Billing" at bounding box center [447, 288] width 273 height 35
type input "Billing"
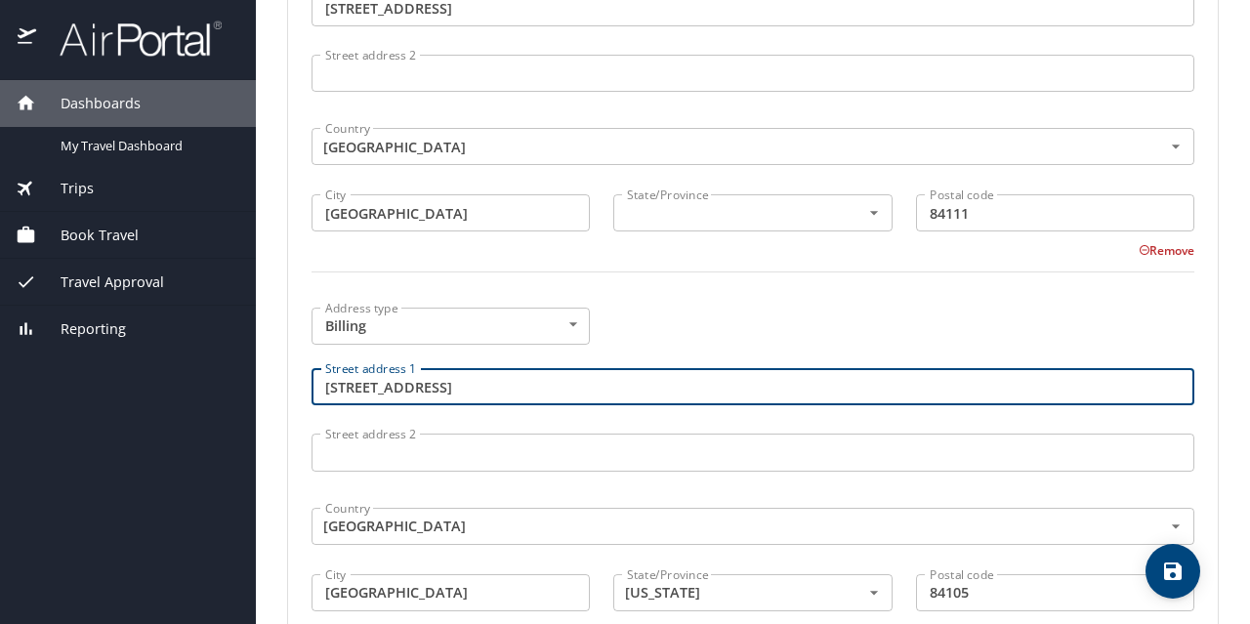
drag, startPoint x: 631, startPoint y: 383, endPoint x: 227, endPoint y: 354, distance: 404.2
click at [227, 354] on div "Dashboards My Travel Dashboard Trips Current / Future Trips Past Trips Trips Mi…" at bounding box center [625, 312] width 1250 height 624
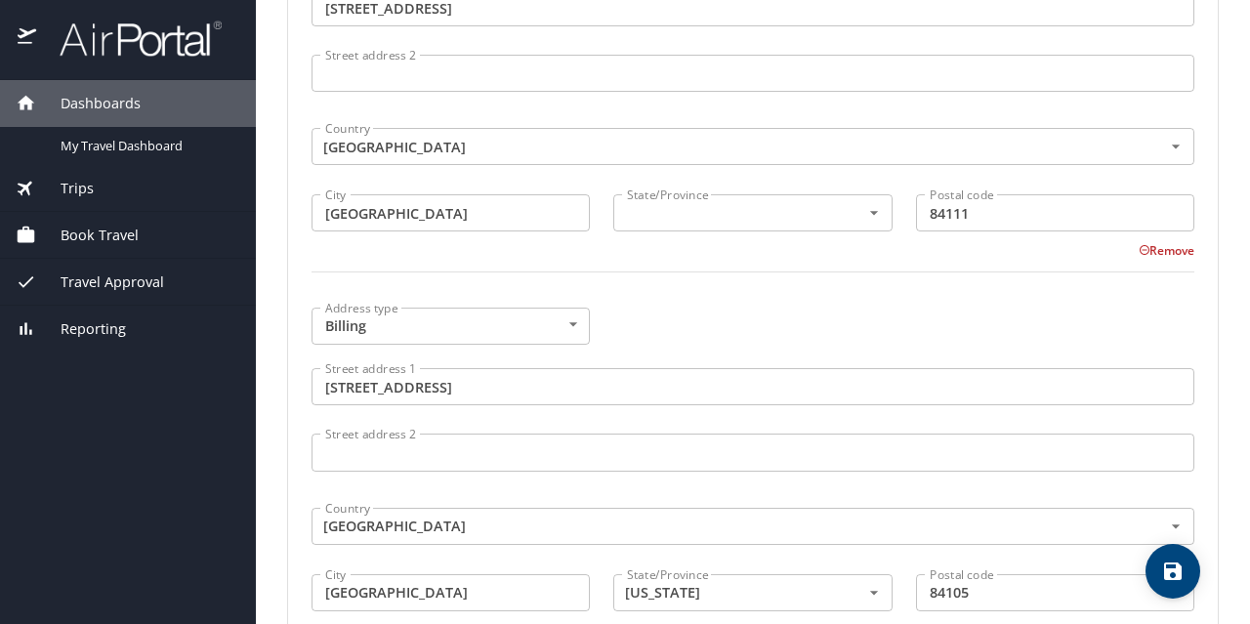
click at [227, 354] on div "Dashboards My Travel Dashboard Trips Current / Future Trips Past Trips Trips Mi…" at bounding box center [128, 352] width 256 height 544
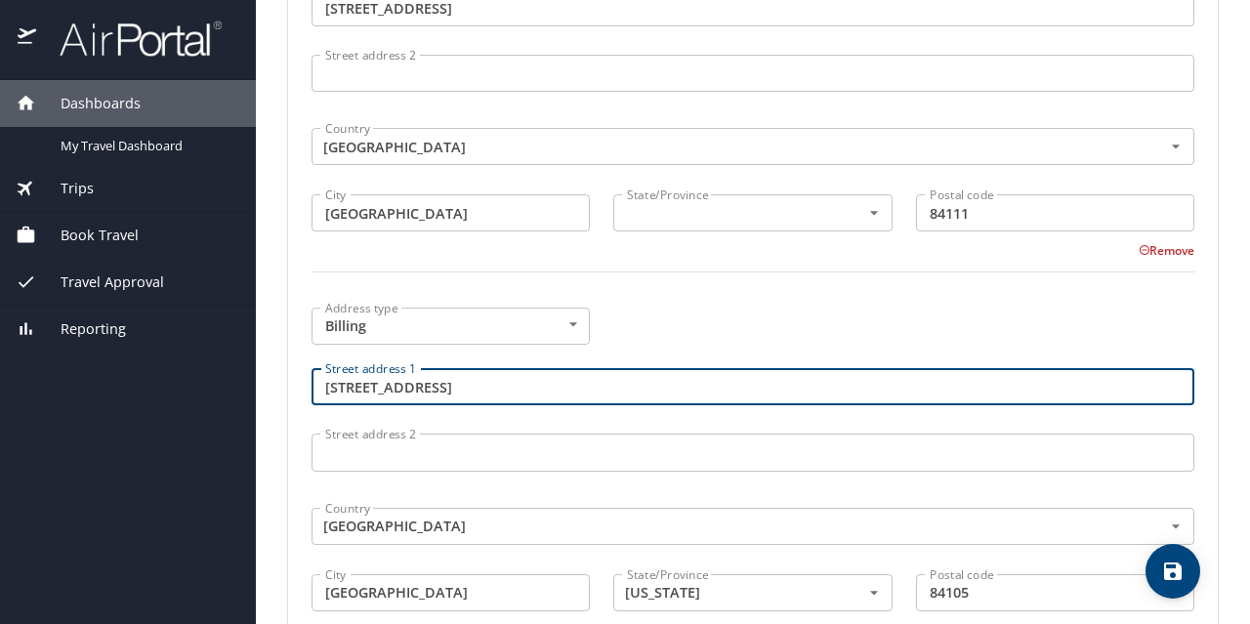
click at [437, 379] on input "935 Oneida St" at bounding box center [752, 386] width 883 height 37
type input "9"
type input "829 E Browning Ave"
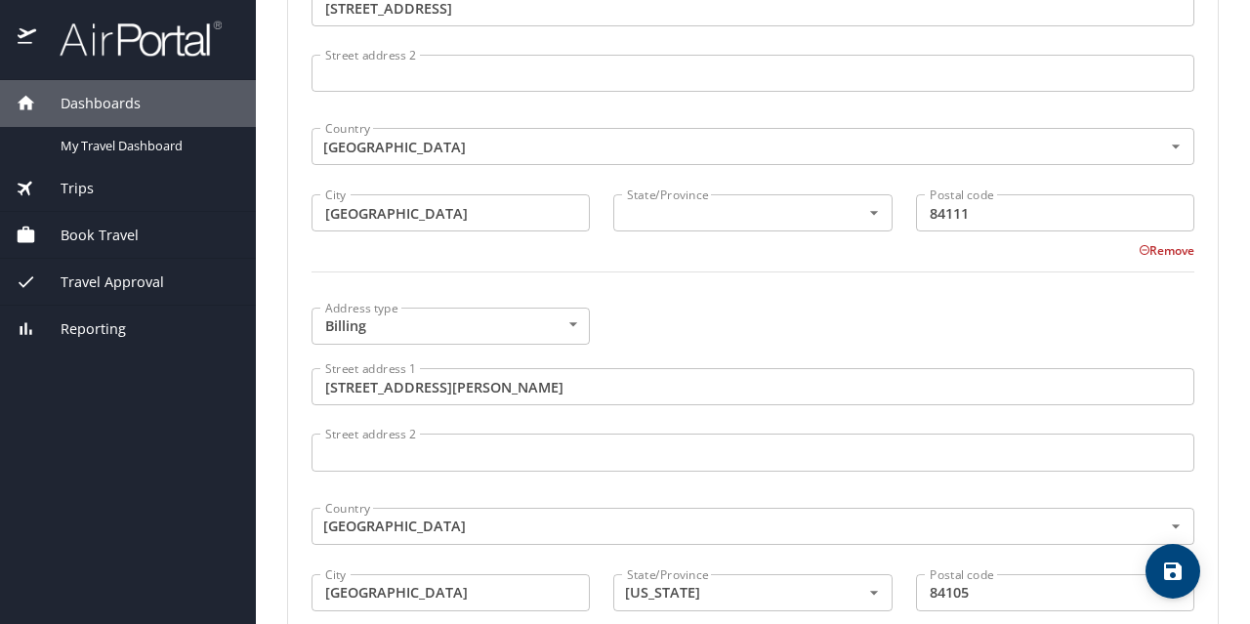
click at [131, 193] on div "Trips" at bounding box center [128, 188] width 225 height 21
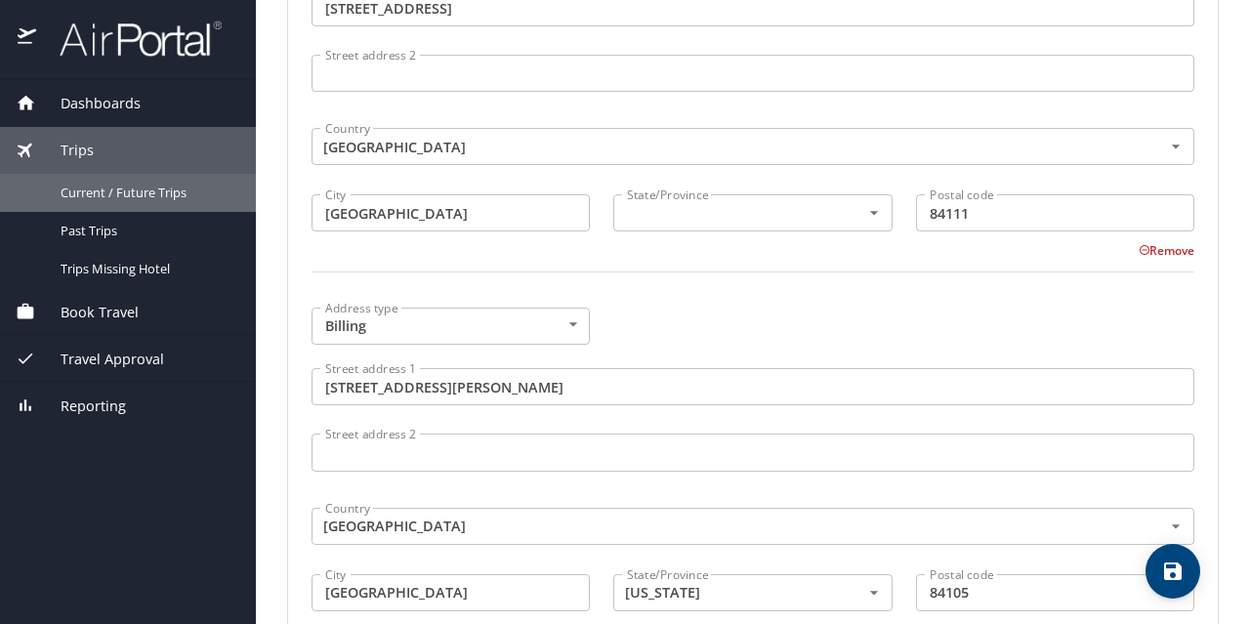
click at [131, 193] on span "Current / Future Trips" at bounding box center [147, 193] width 172 height 19
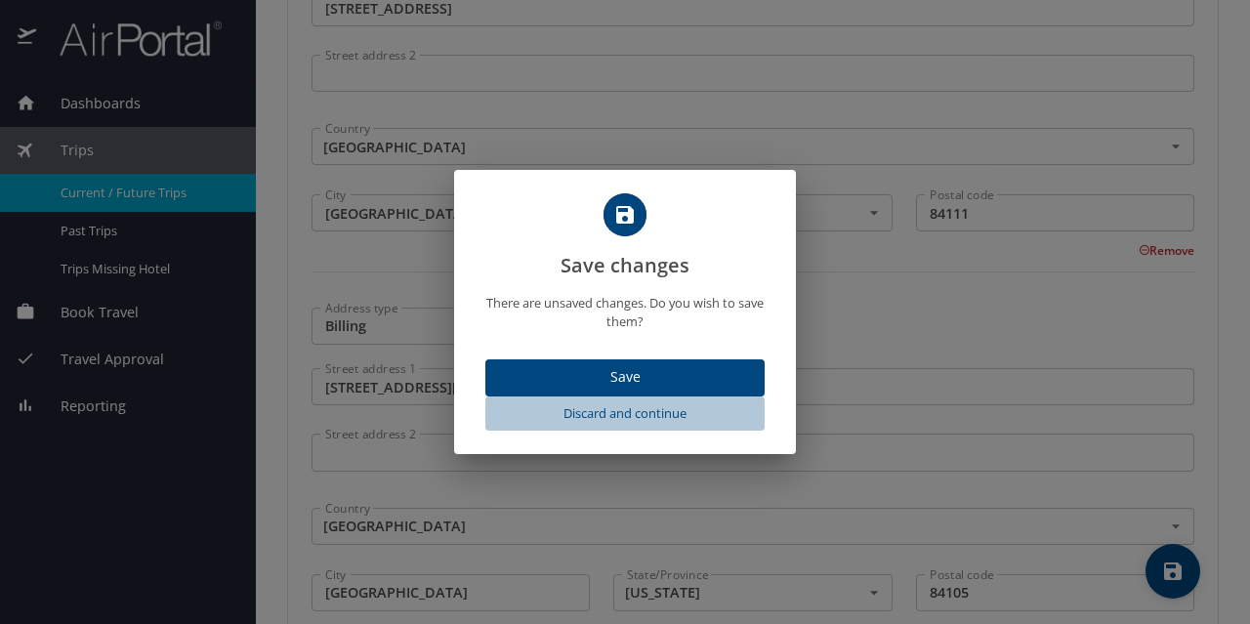
click at [650, 416] on span "Discard and continue" at bounding box center [625, 413] width 264 height 22
